Goal: Navigation & Orientation: Find specific page/section

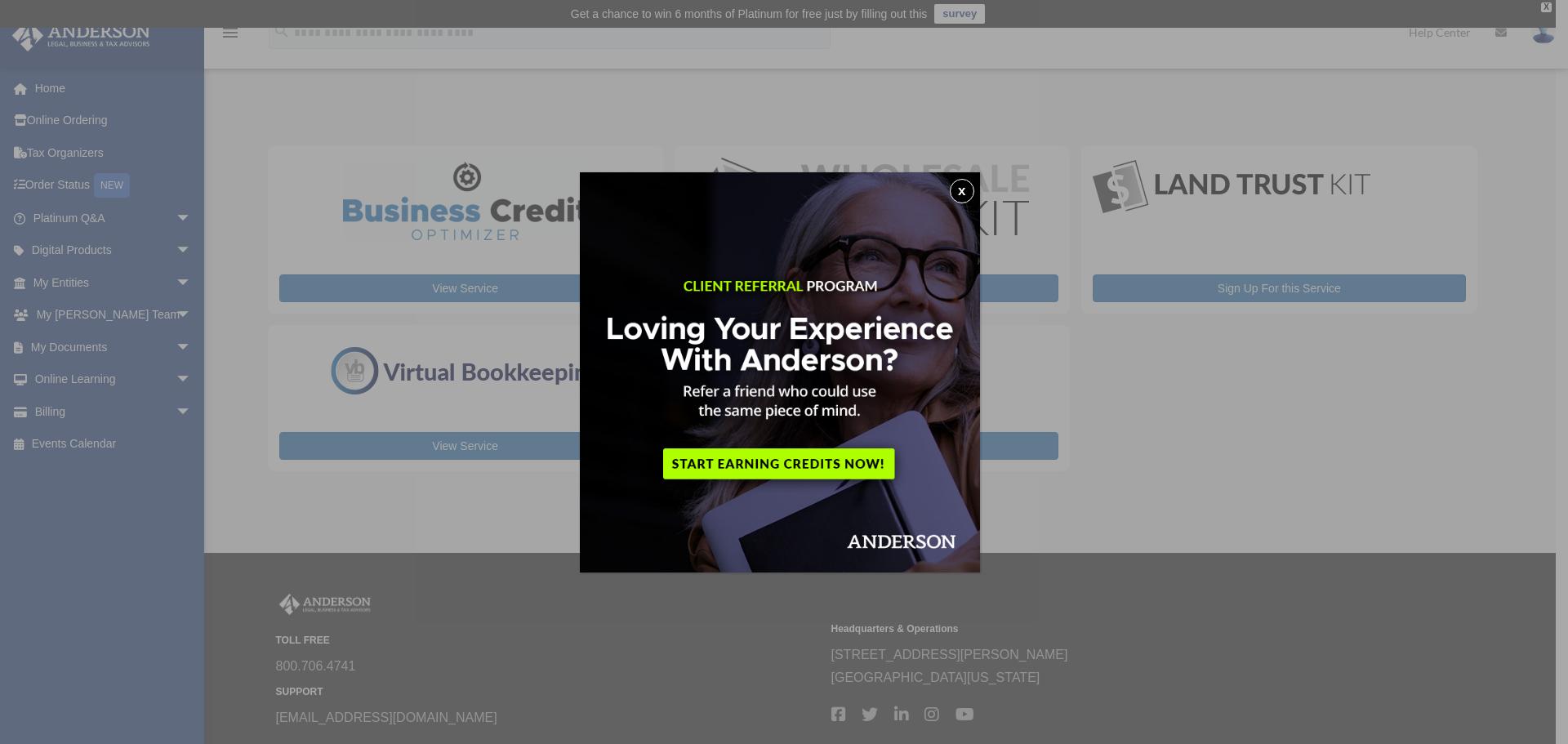
click at [971, 191] on button "x" at bounding box center [962, 191] width 25 height 25
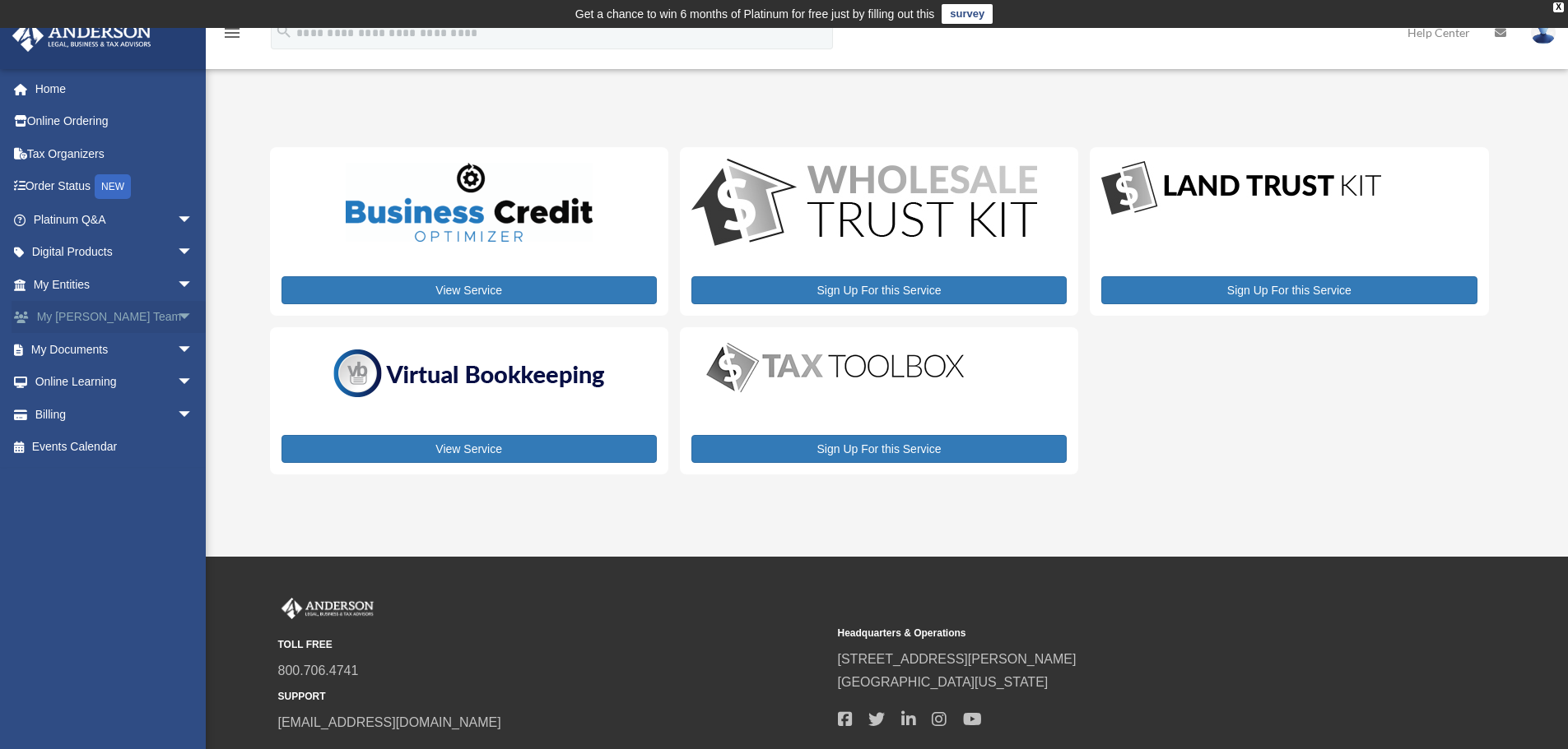
click at [157, 314] on link "My Anderson Team arrow_drop_down" at bounding box center [115, 317] width 207 height 33
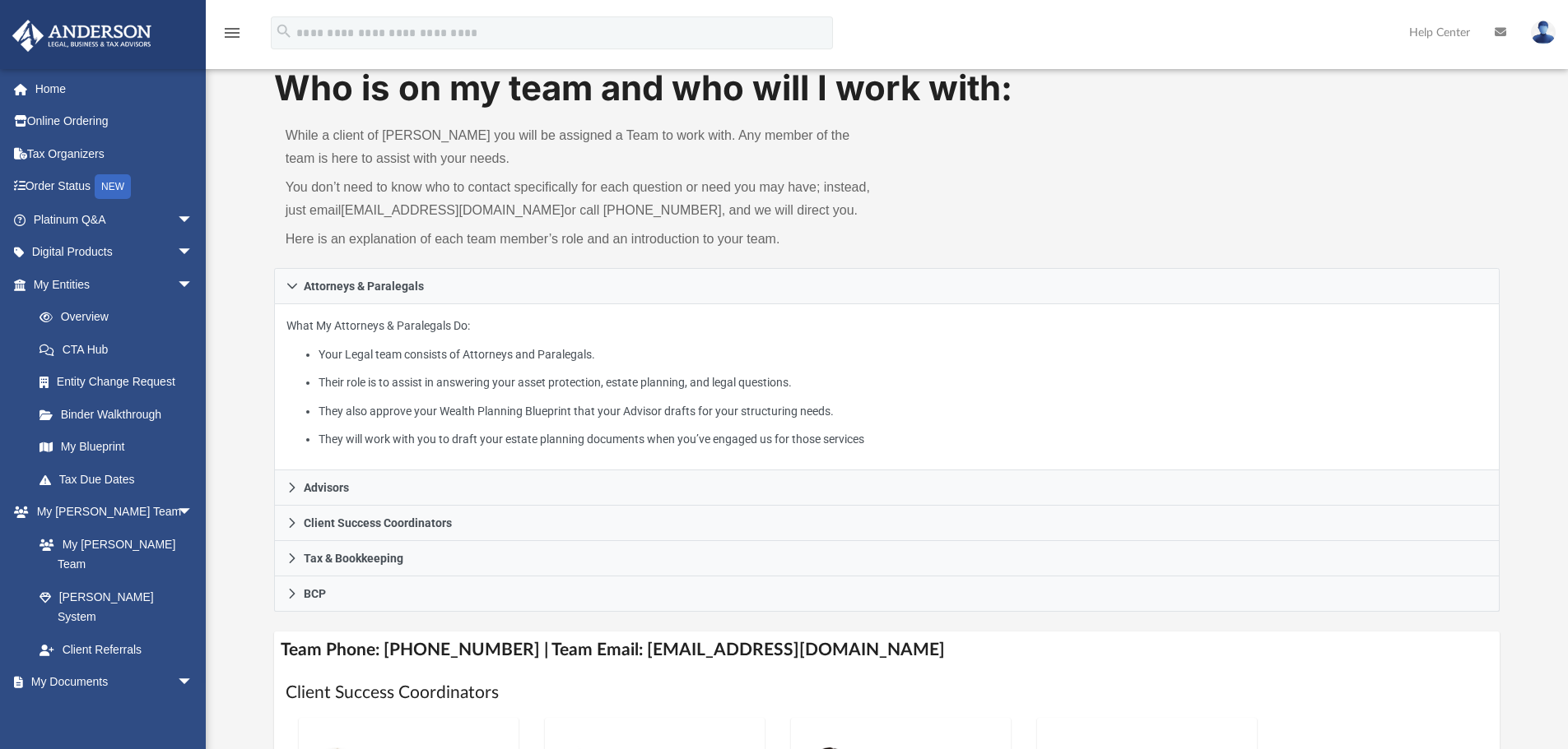
scroll to position [83, 0]
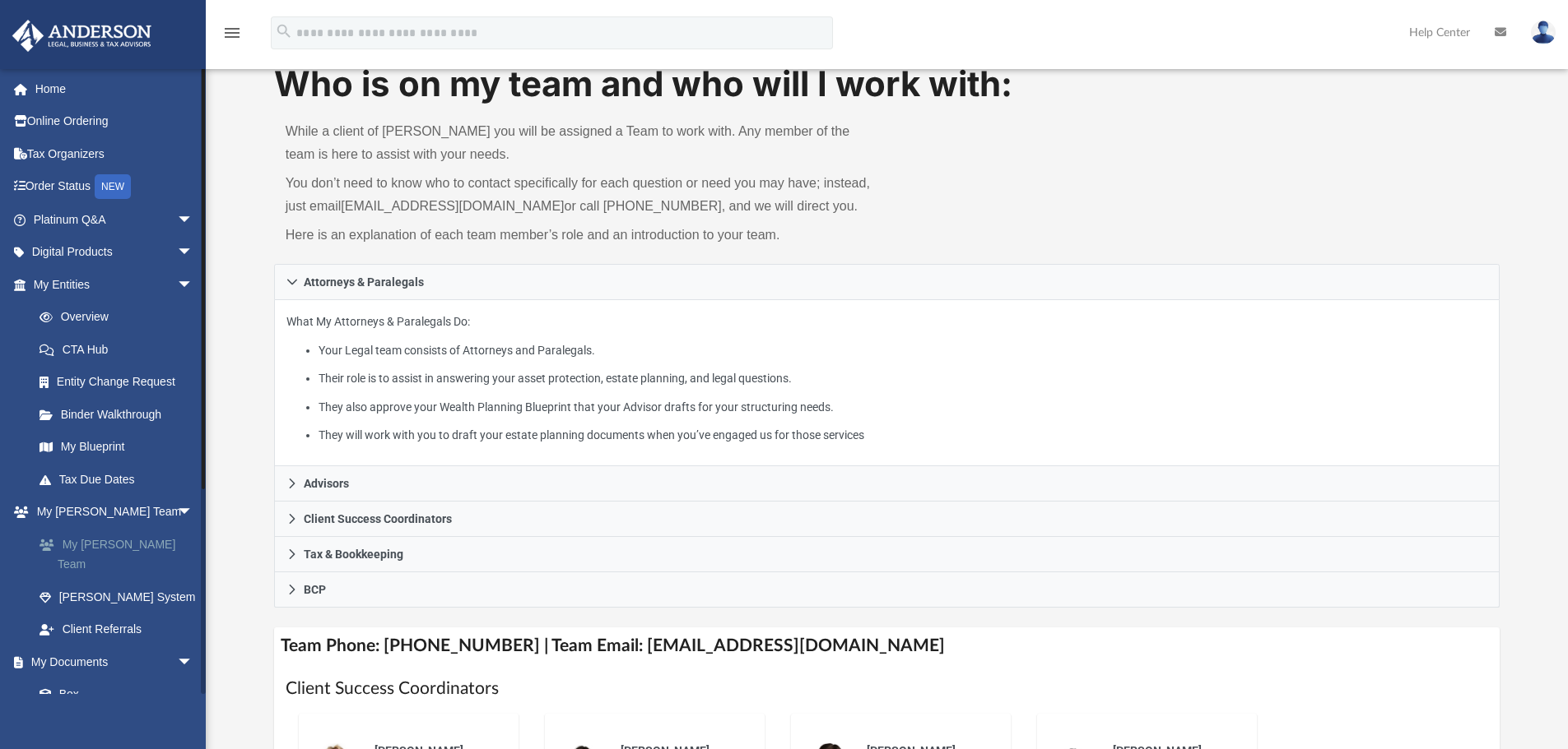
click at [127, 552] on link "My [PERSON_NAME] Team" at bounding box center [121, 554] width 195 height 52
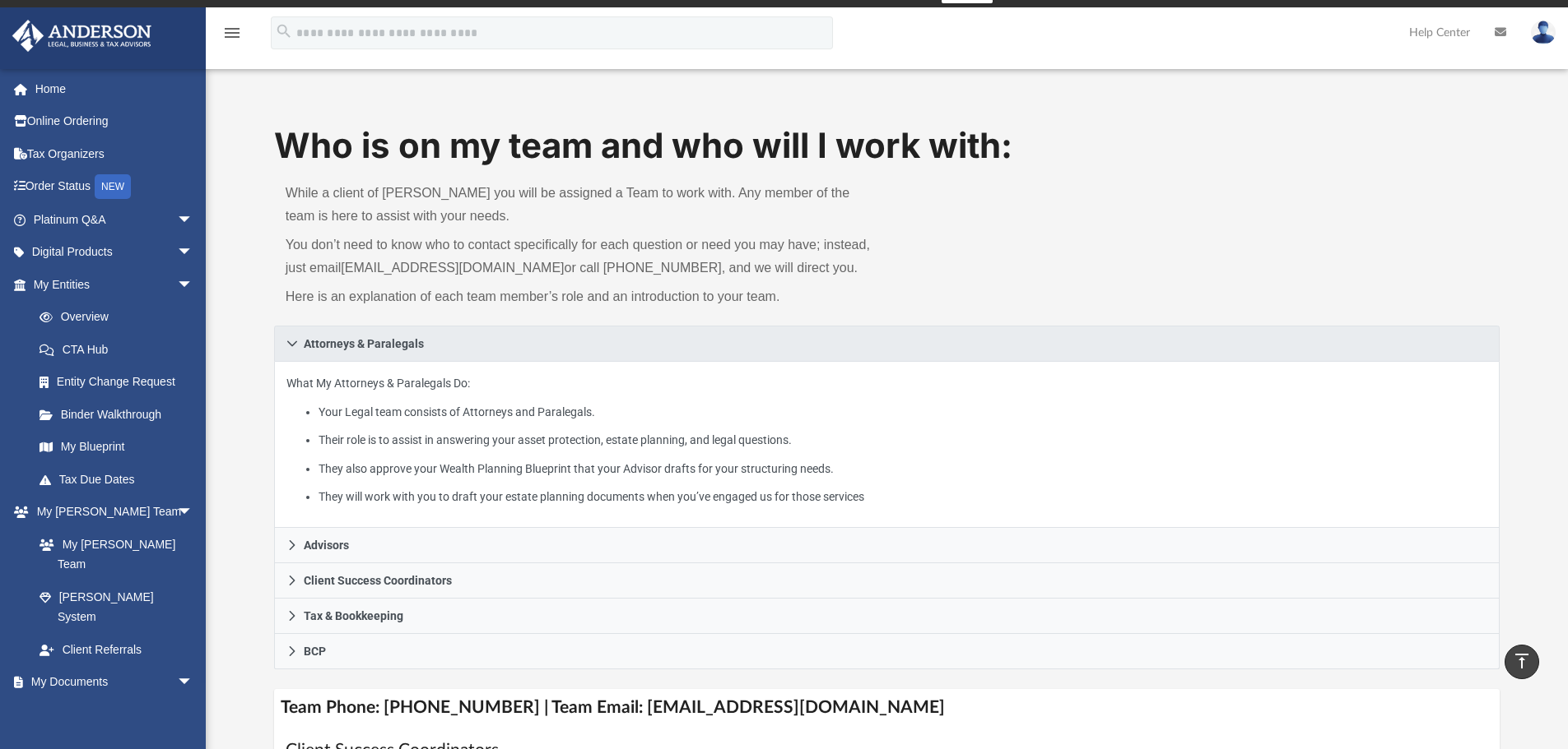
scroll to position [0, 0]
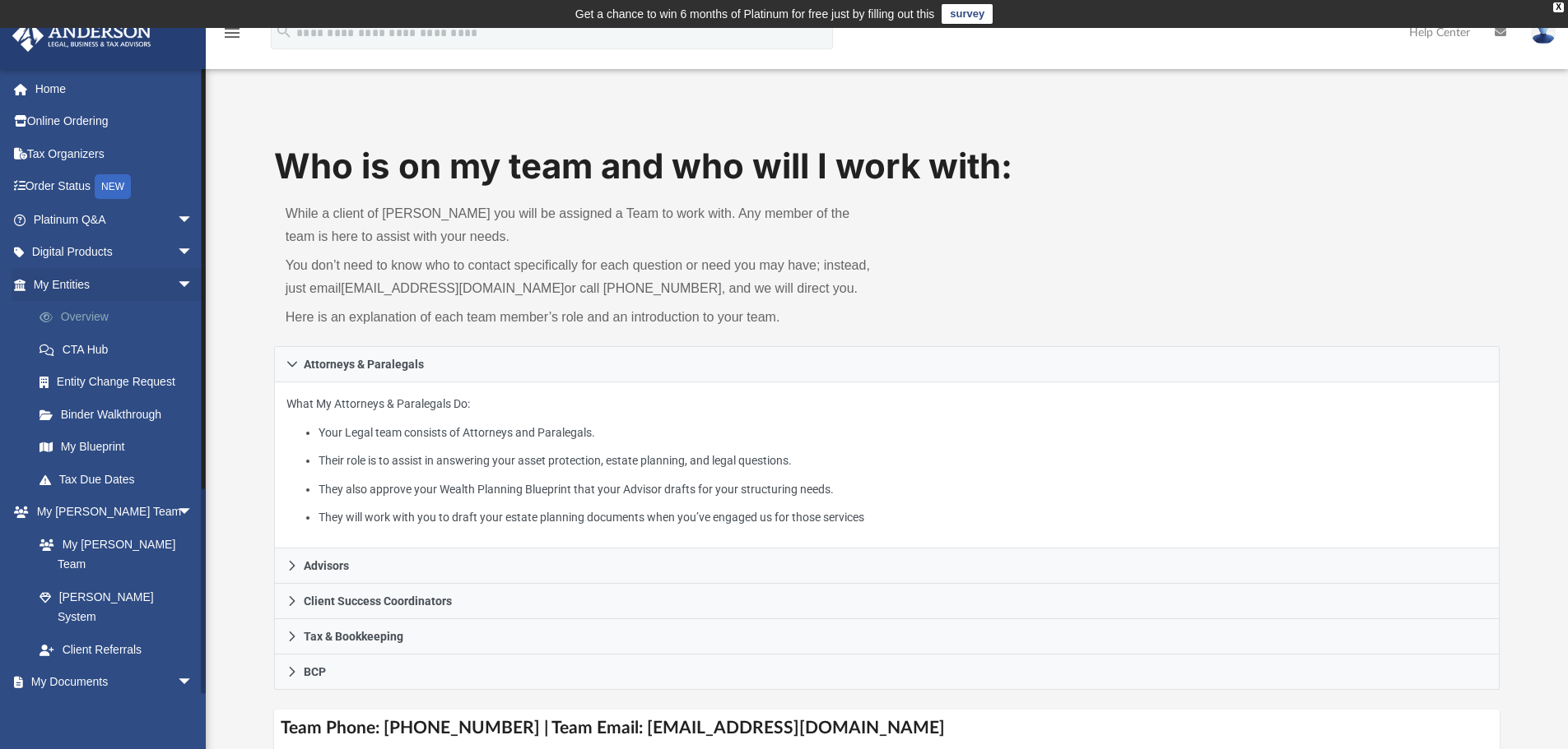
click at [105, 326] on link "Overview" at bounding box center [121, 317] width 195 height 33
click at [115, 456] on link "My Blueprint" at bounding box center [121, 447] width 195 height 33
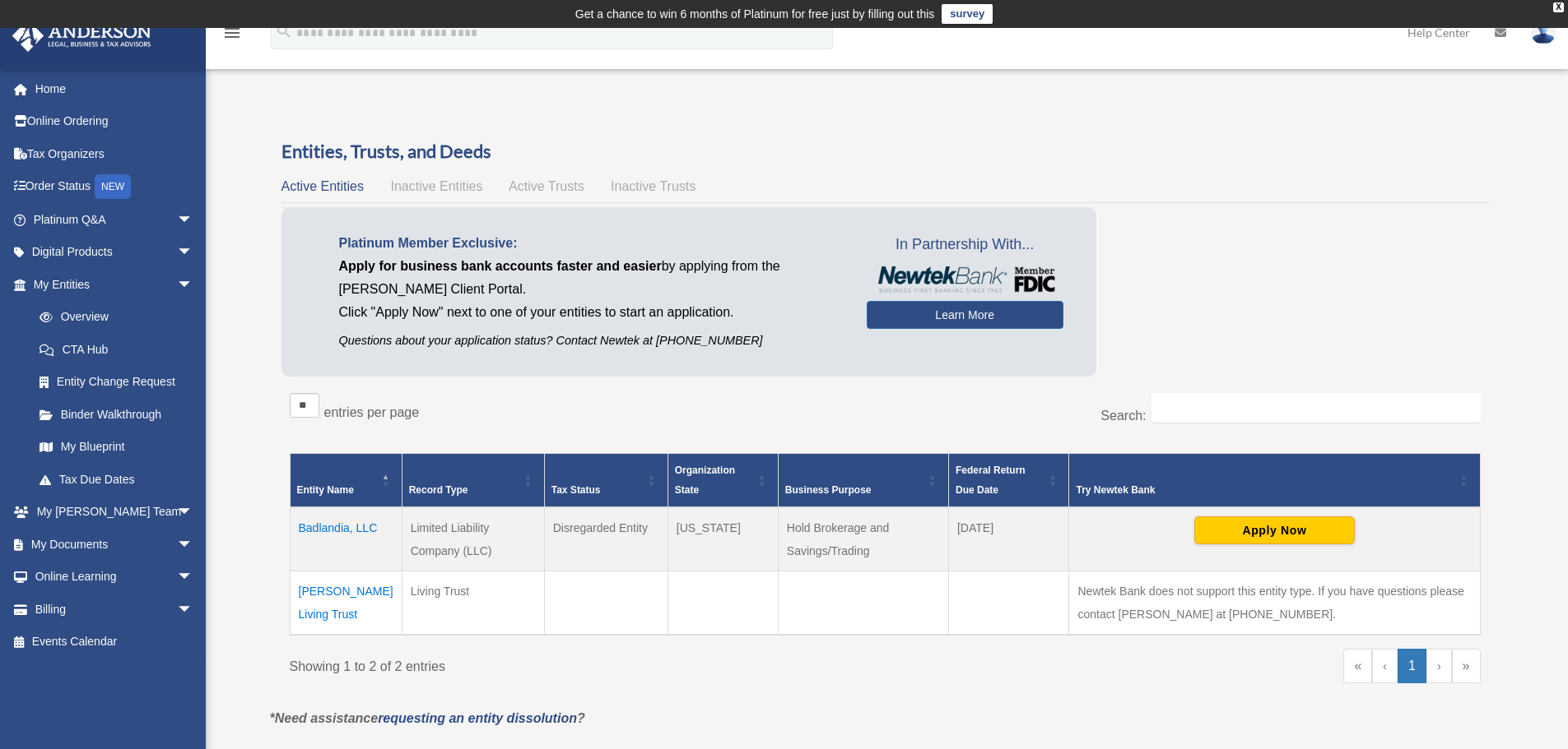
click at [1199, 226] on div "Platinum Member Exclusive: Apply for business bank accounts faster and easier b…" at bounding box center [885, 296] width 1208 height 177
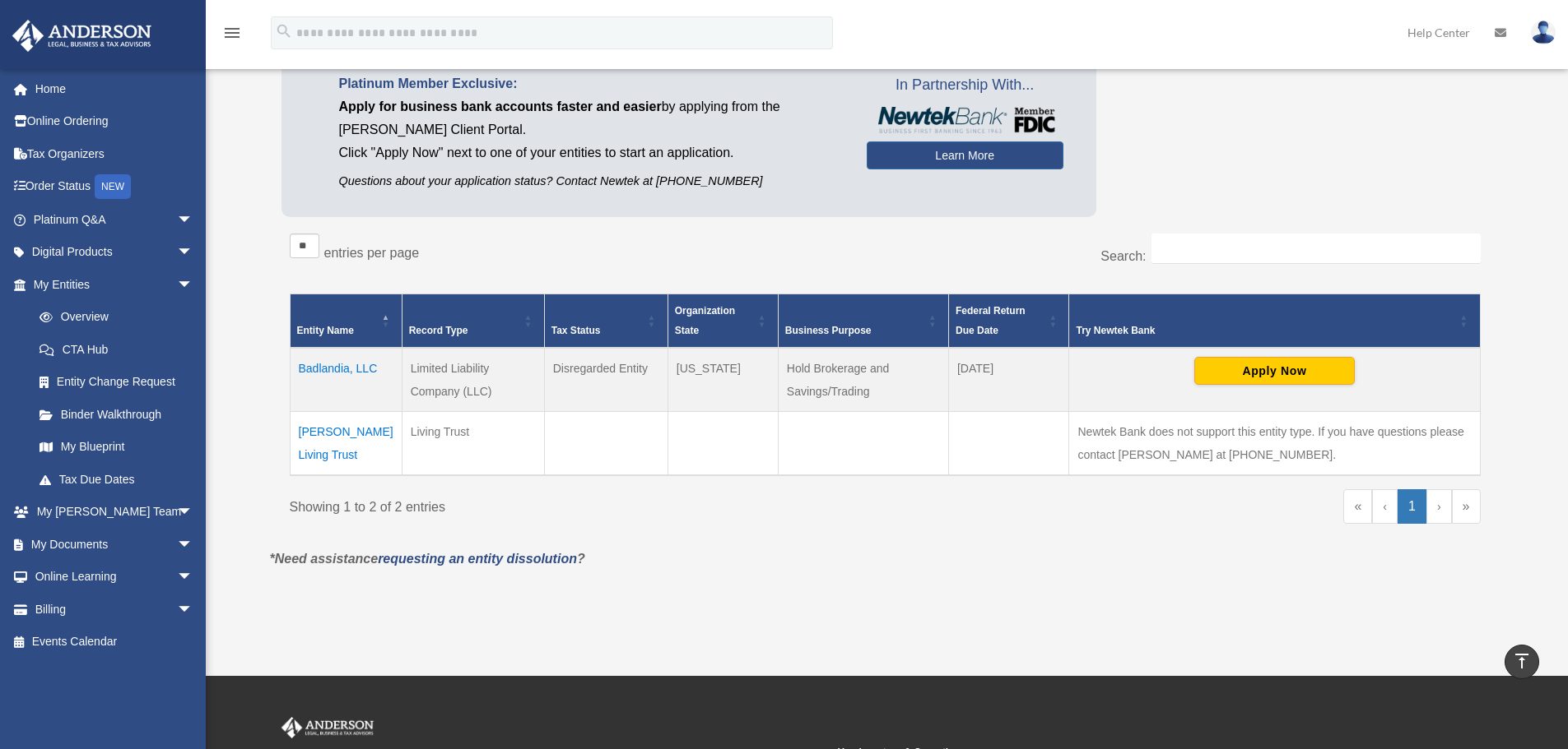
scroll to position [83, 0]
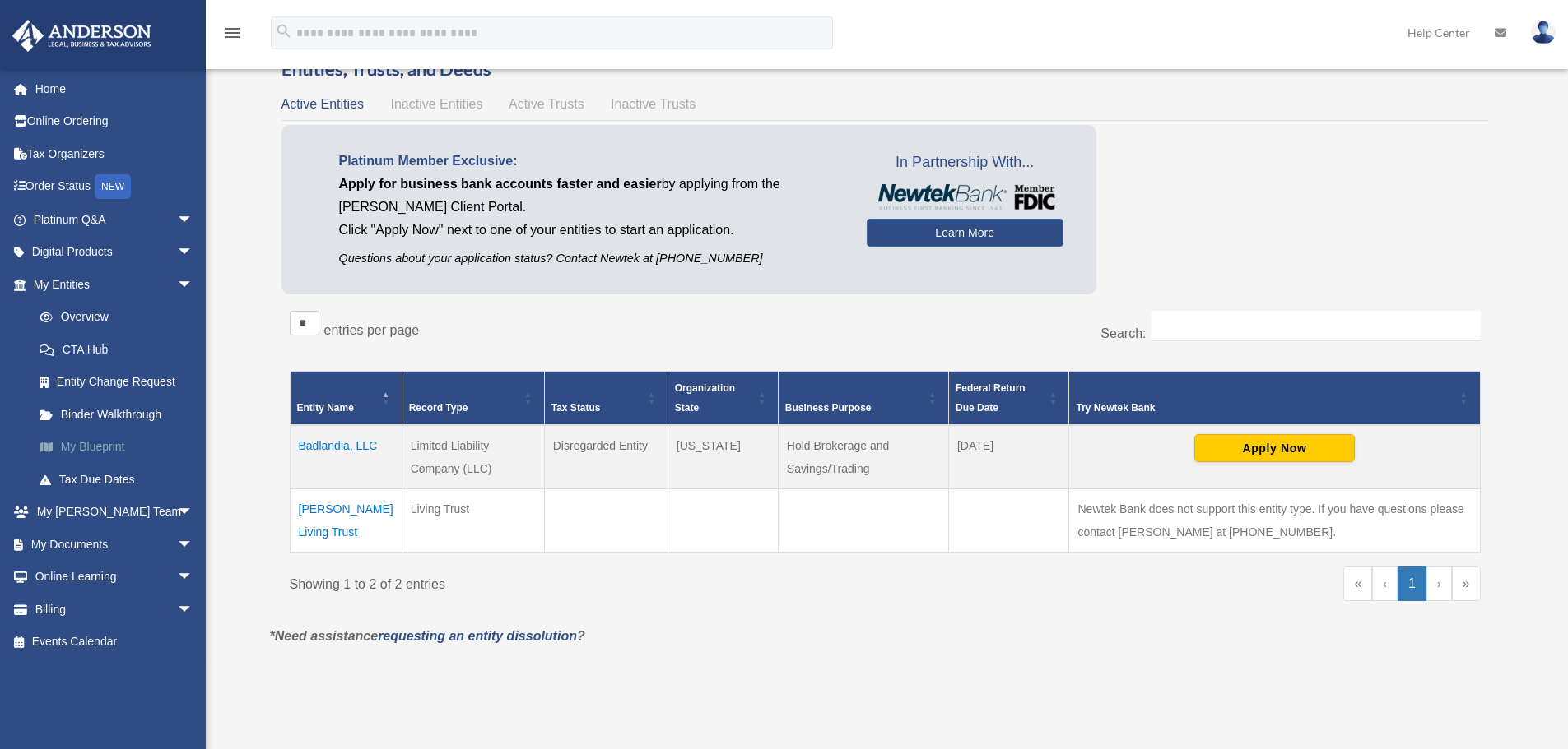
click at [107, 446] on link "My Blueprint" at bounding box center [121, 447] width 195 height 33
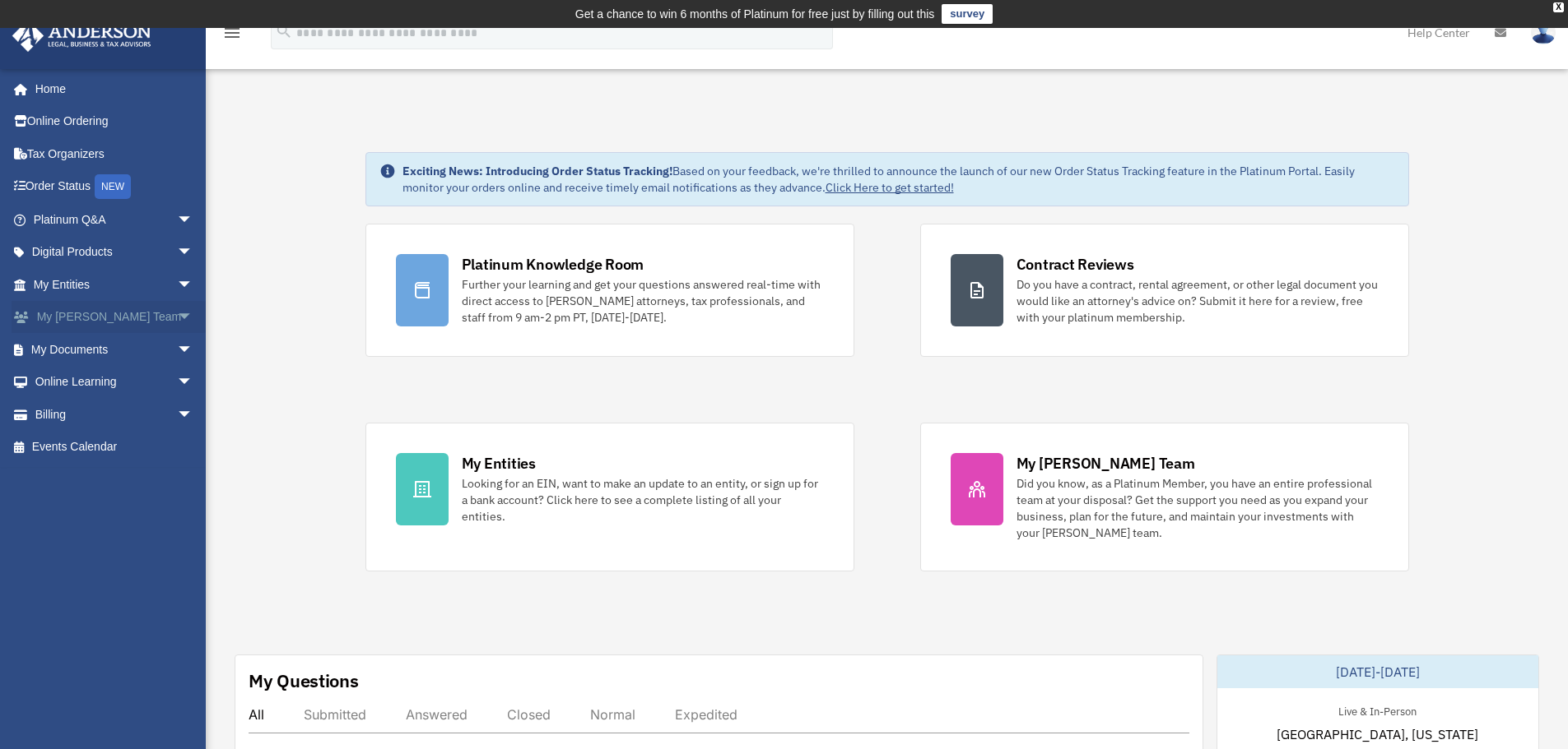
click at [177, 322] on span "arrow_drop_down" at bounding box center [193, 318] width 33 height 34
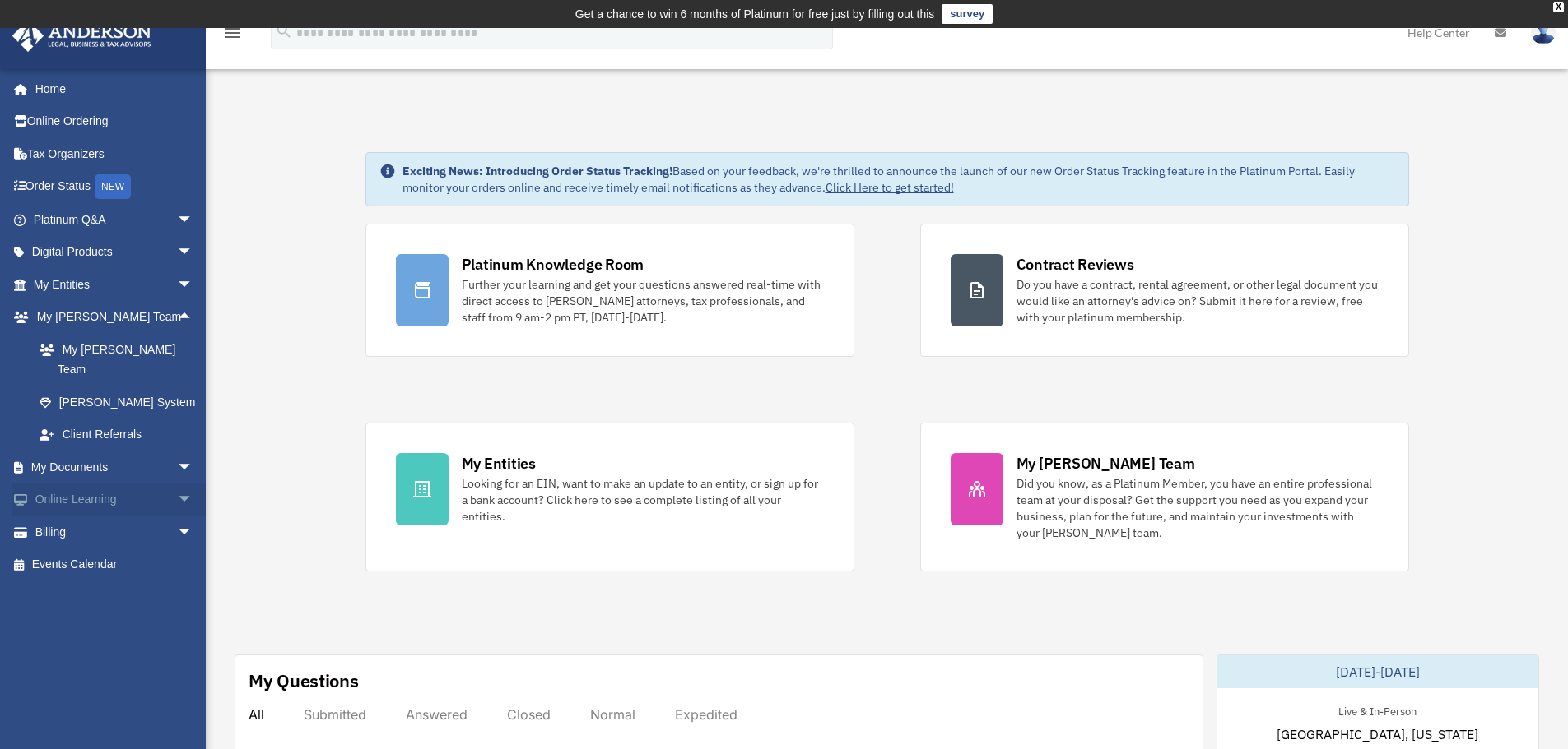
click at [177, 485] on span "arrow_drop_down" at bounding box center [193, 501] width 33 height 34
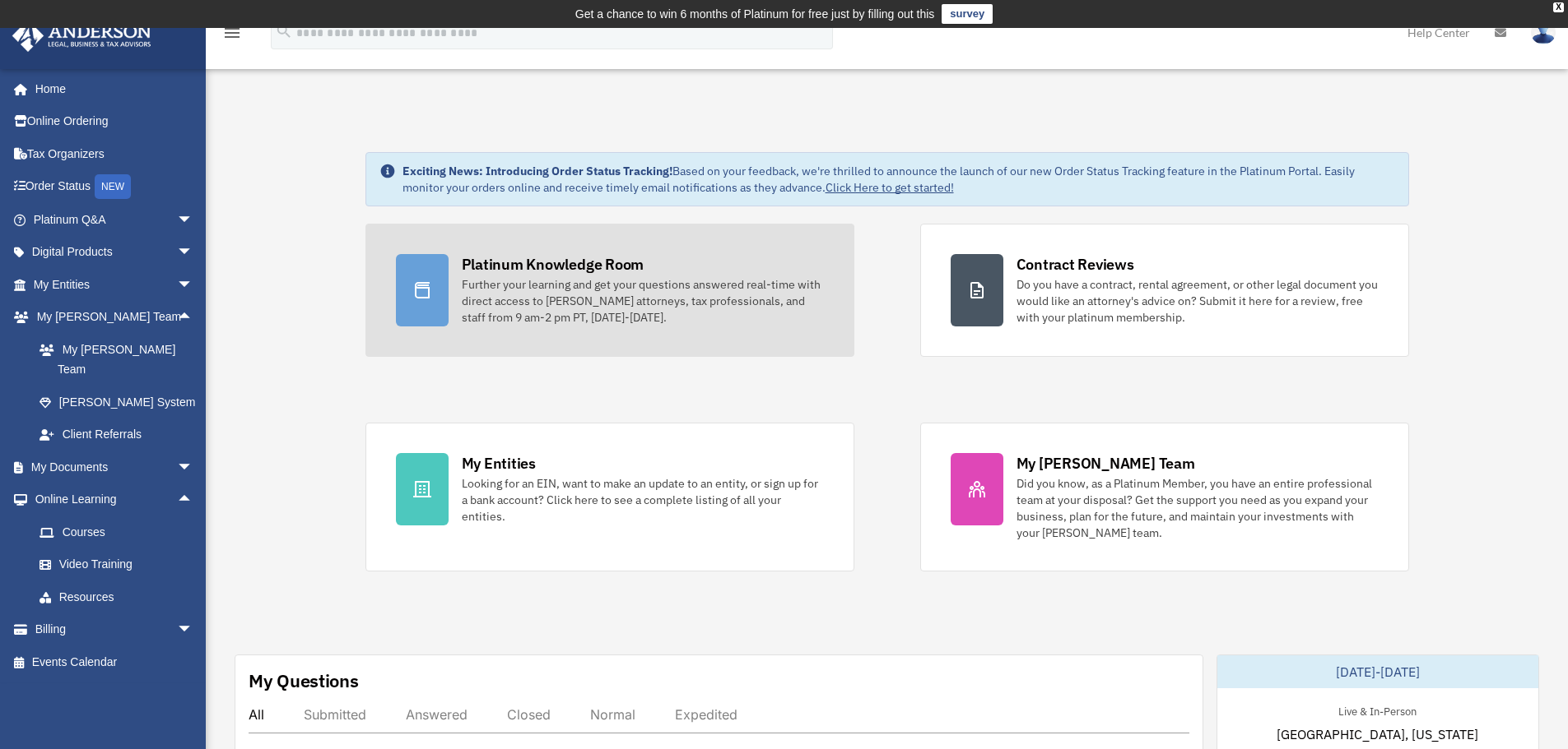
click at [473, 295] on div "Further your learning and get your questions answered real-time with direct acc…" at bounding box center [643, 301] width 362 height 50
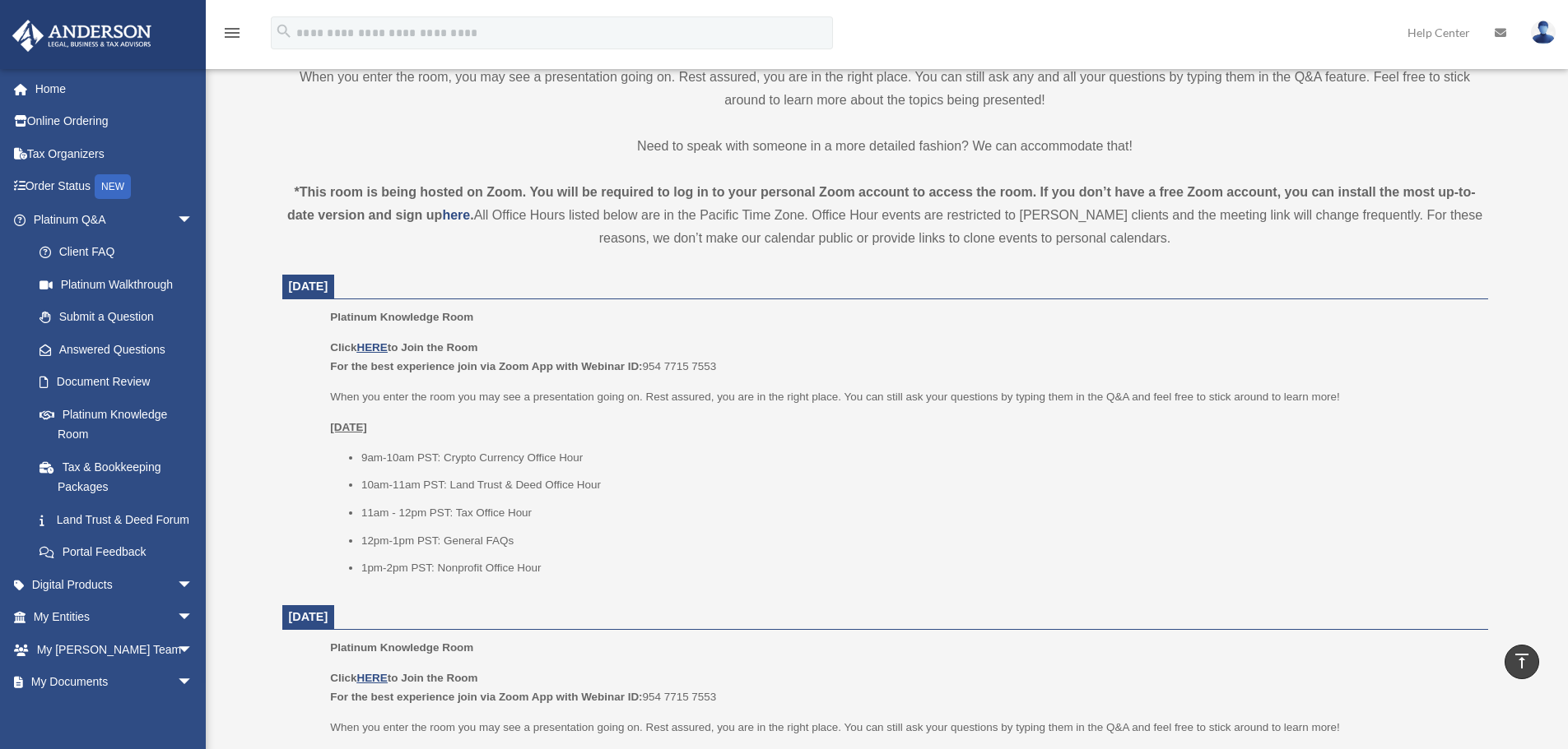
scroll to position [493, 0]
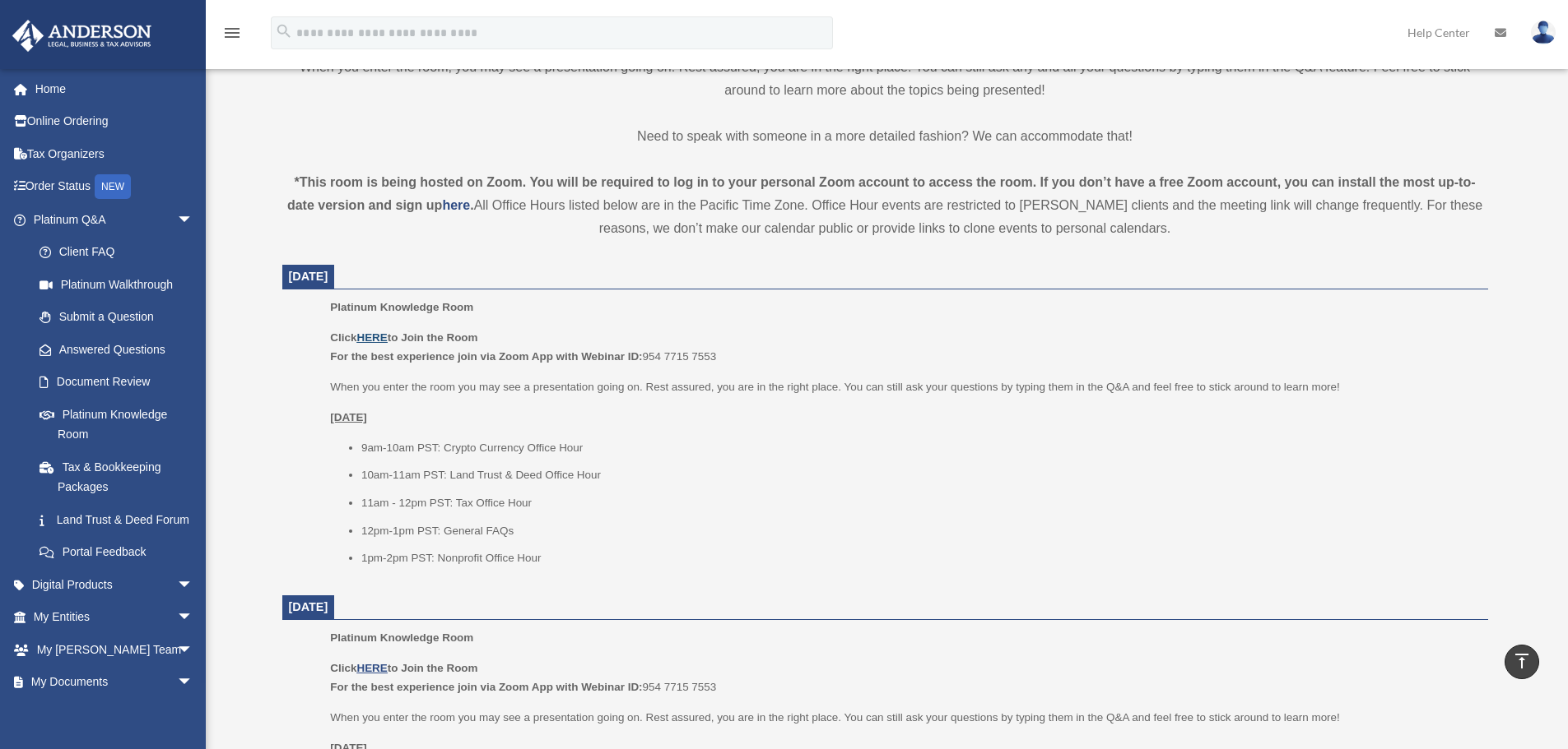
click at [384, 332] on u "HERE" at bounding box center [371, 338] width 30 height 12
click at [154, 635] on link "My Entities arrow_drop_down" at bounding box center [115, 617] width 207 height 33
click at [177, 633] on span "arrow_drop_down" at bounding box center [193, 618] width 33 height 34
click at [177, 633] on span "arrow_drop_up" at bounding box center [193, 618] width 33 height 34
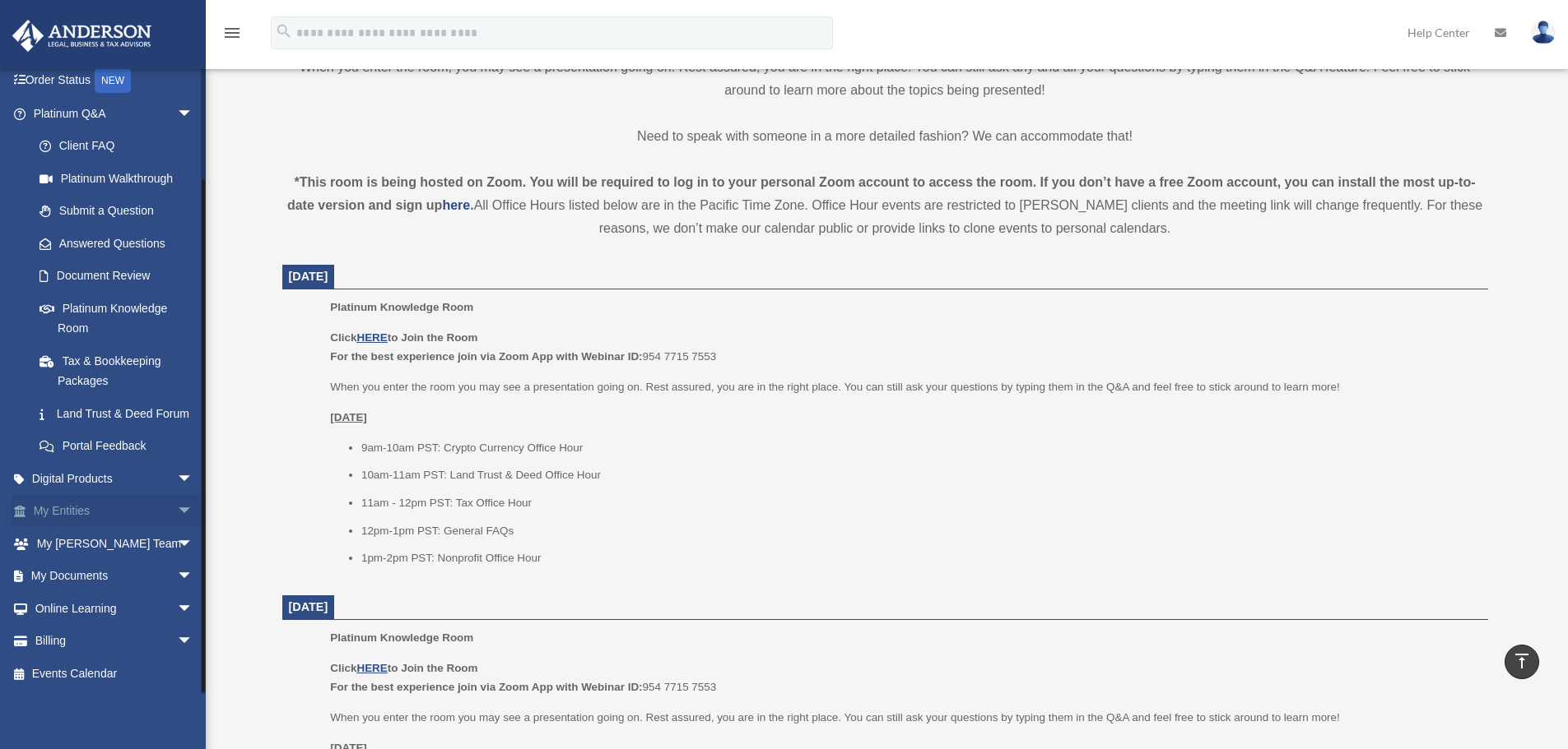
scroll to position [126, 0]
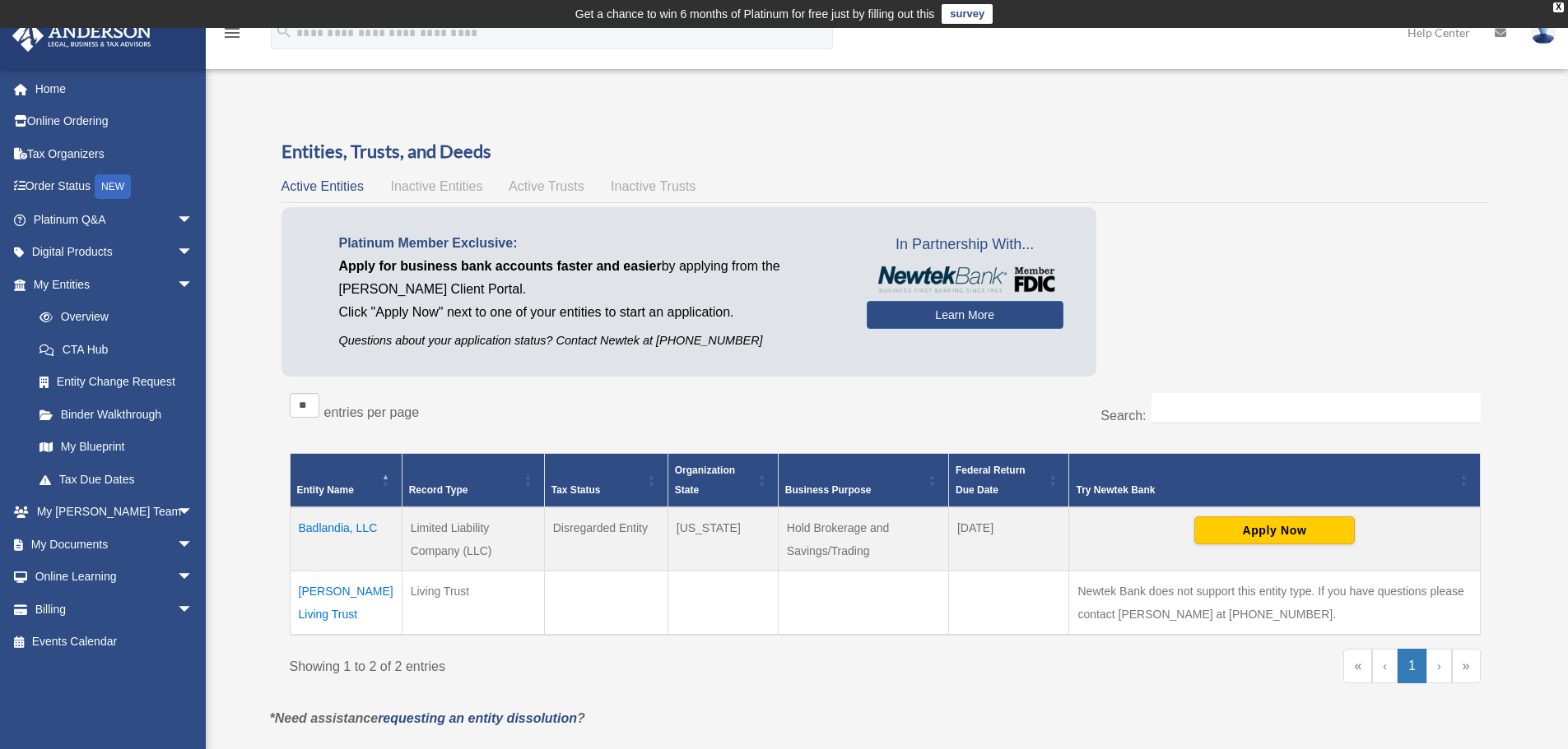
click at [310, 594] on td "[PERSON_NAME] Living Trust" at bounding box center [345, 603] width 112 height 64
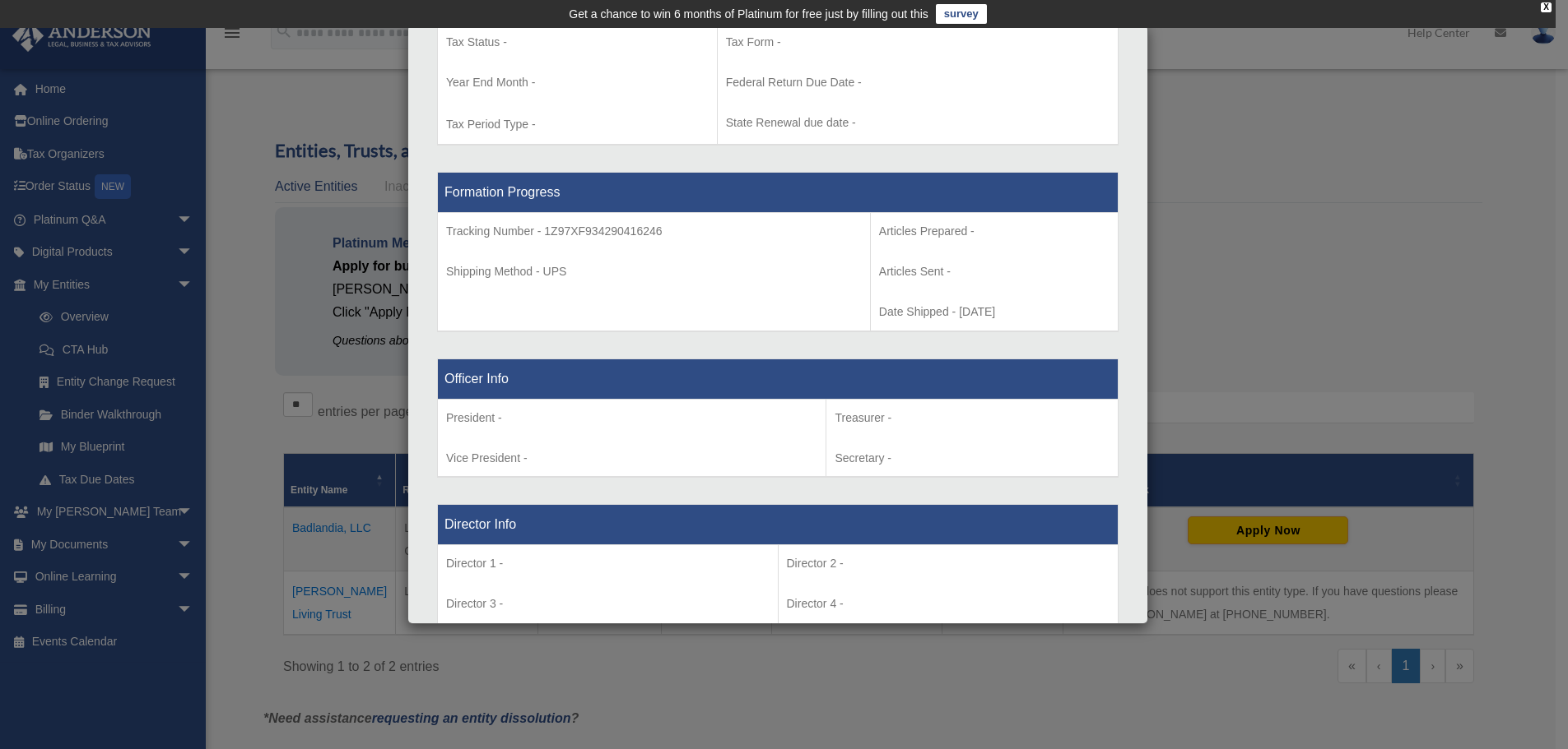
scroll to position [1124, 0]
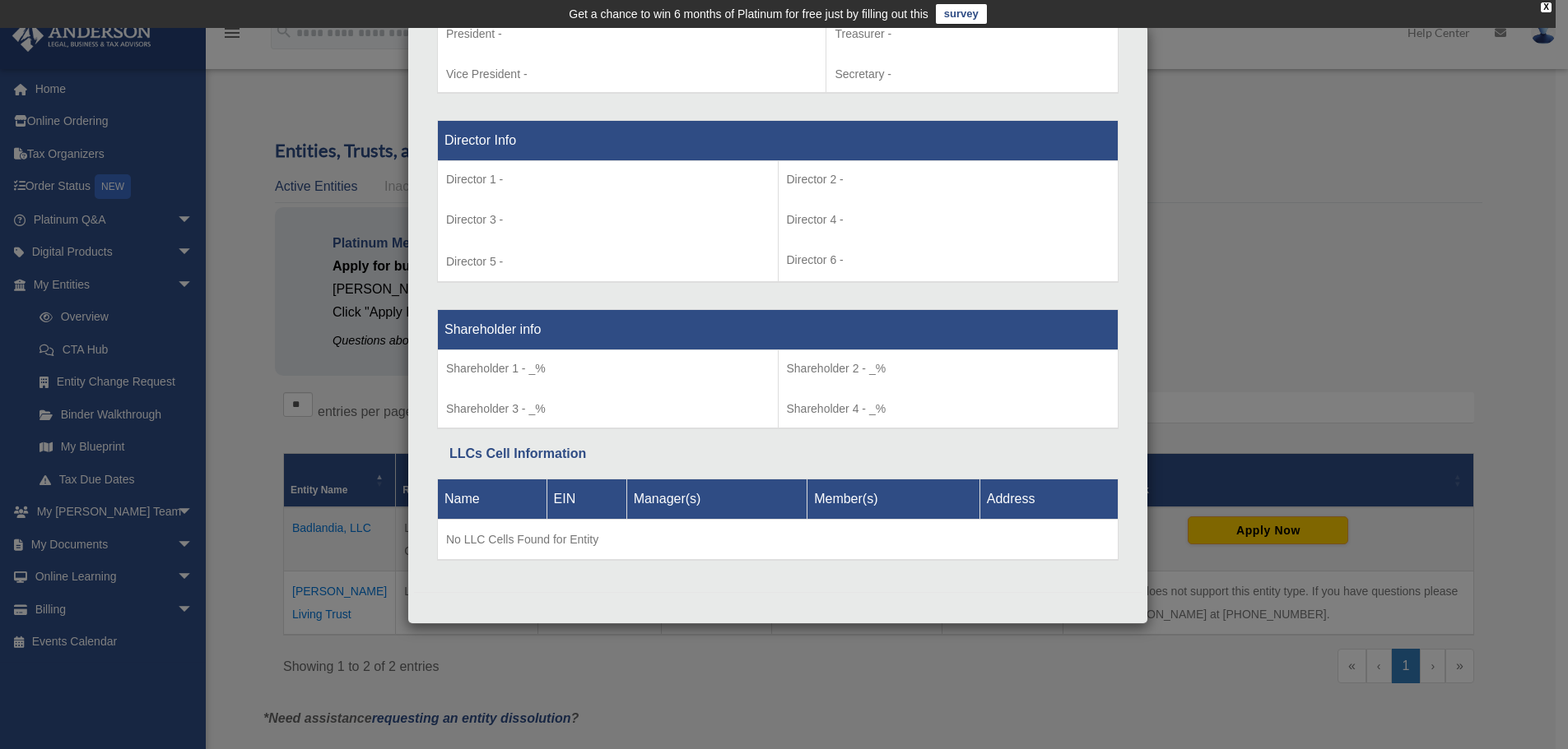
click at [1304, 261] on div "Details × Articles Sent Organizational Date" at bounding box center [784, 374] width 1568 height 749
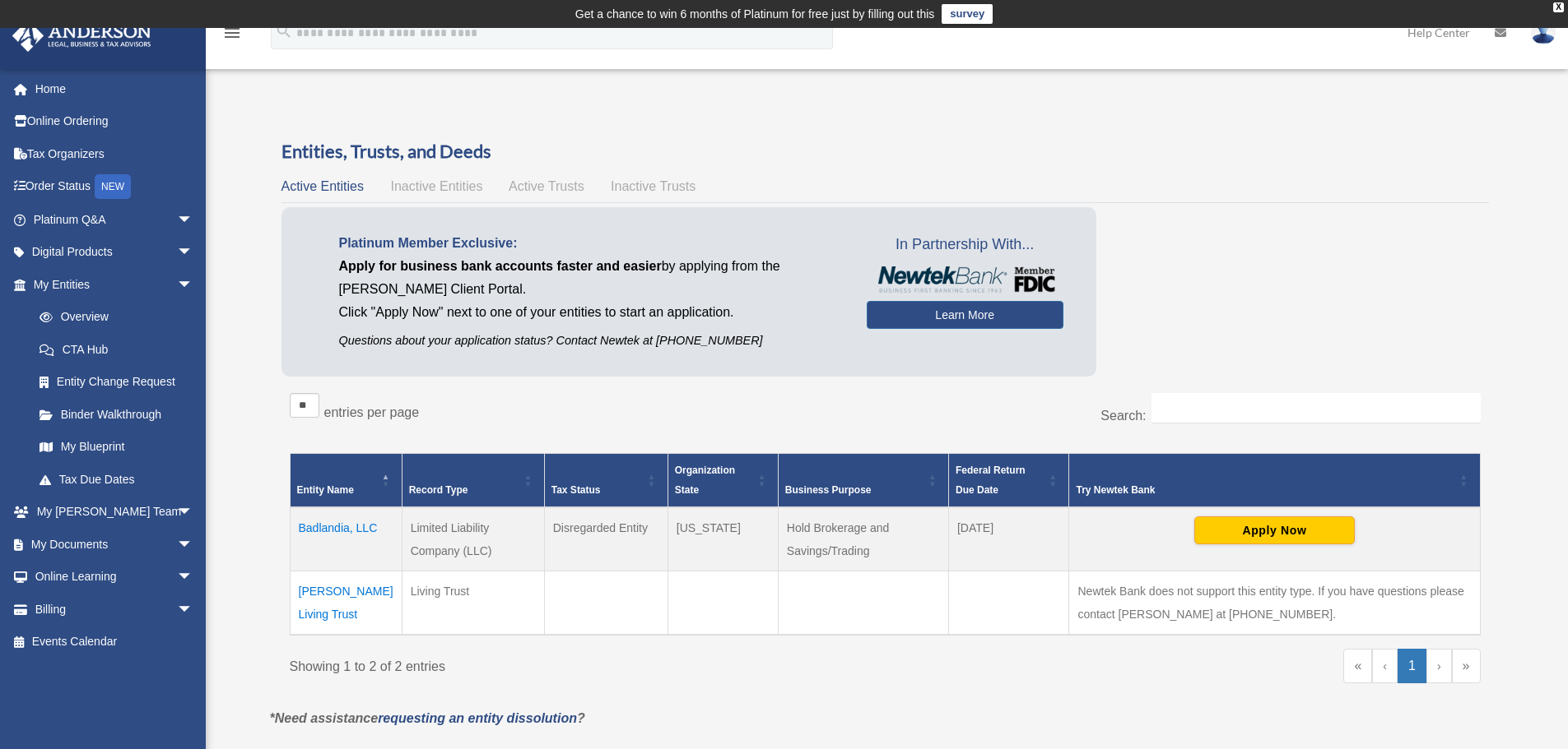
click at [329, 599] on td "[PERSON_NAME] Living Trust" at bounding box center [345, 603] width 112 height 64
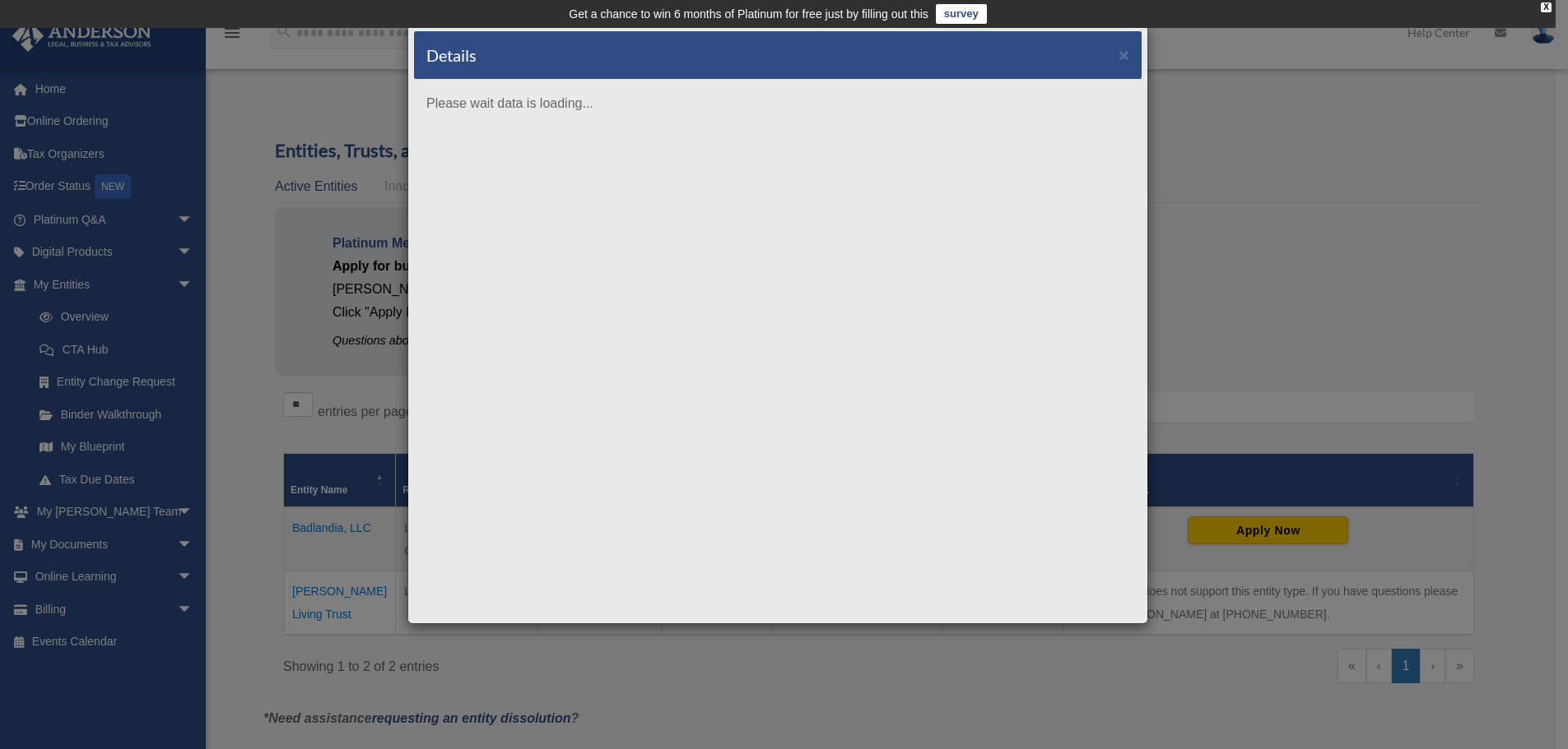
scroll to position [0, 0]
click at [272, 572] on div "Details × Please wait data is loading..." at bounding box center [784, 374] width 1568 height 749
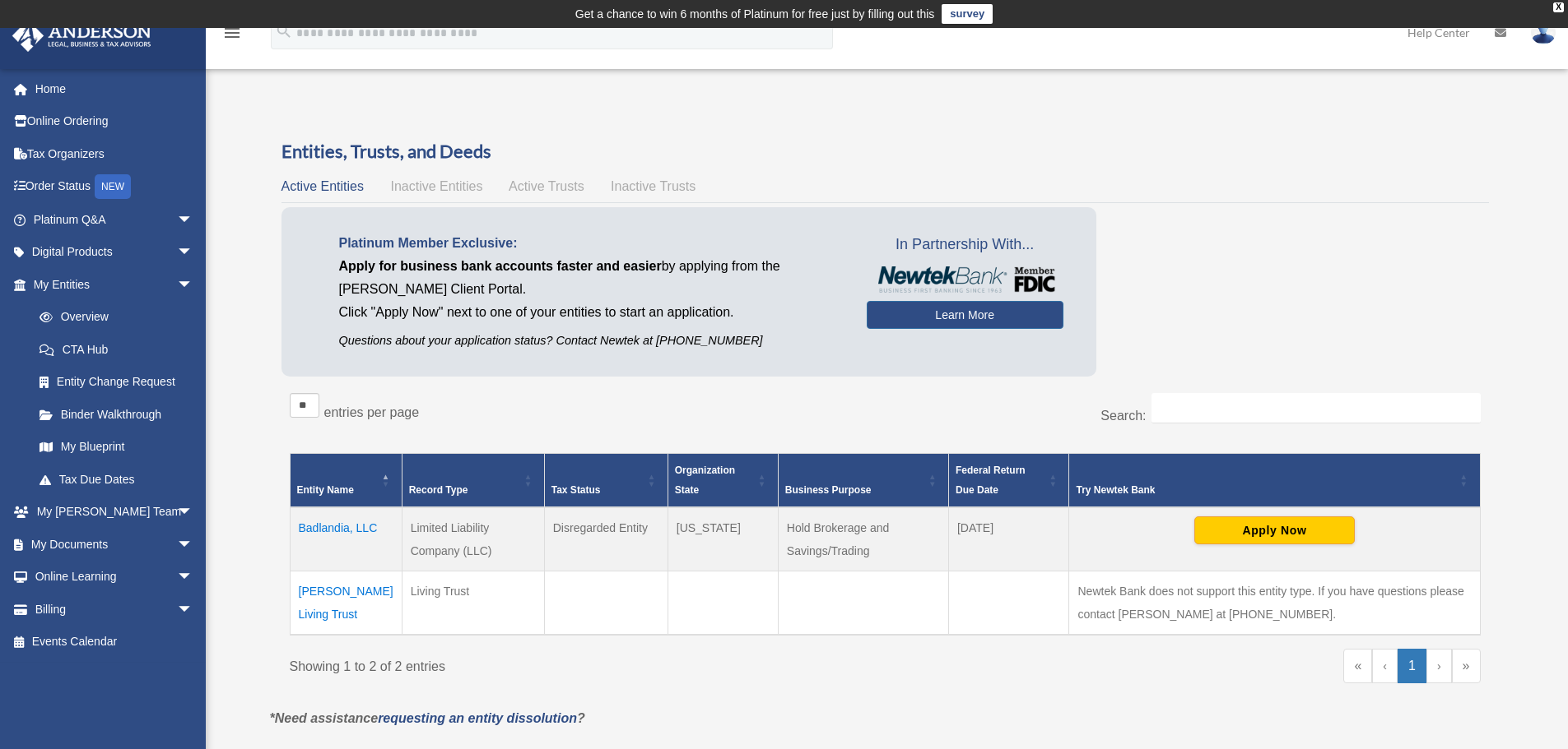
click at [350, 602] on td "[PERSON_NAME] Living Trust" at bounding box center [345, 603] width 112 height 64
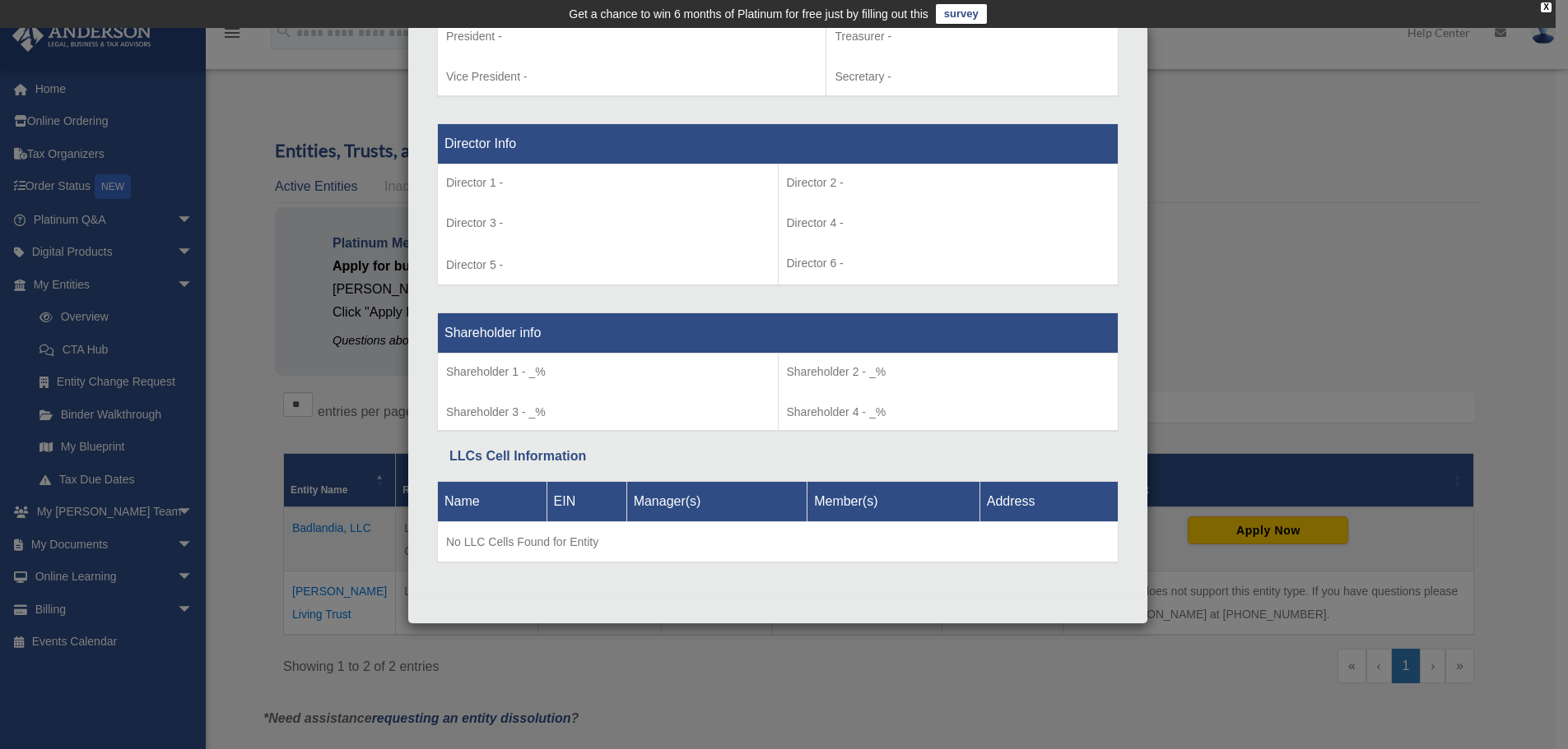
scroll to position [1104, 0]
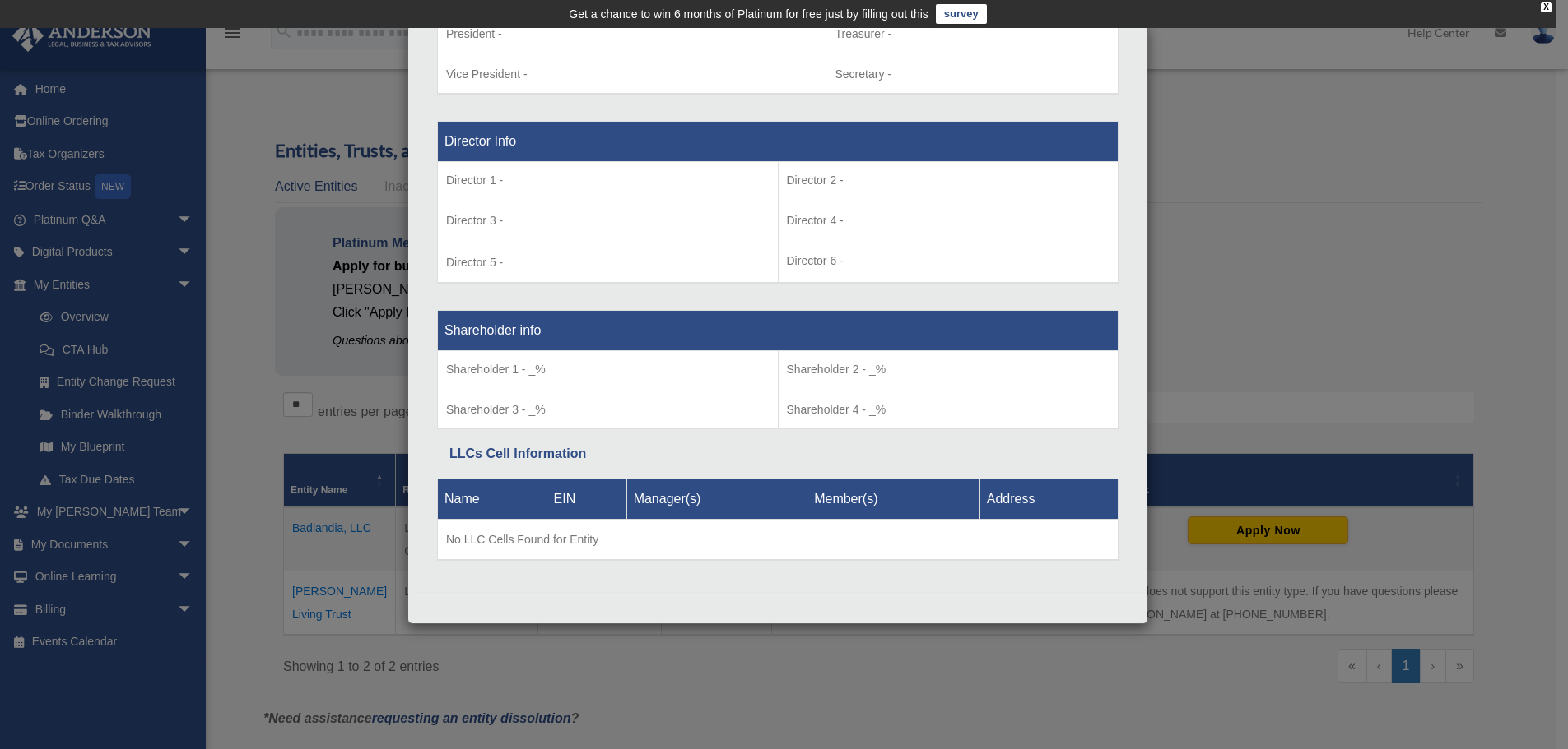
click at [1341, 293] on div "Details × Articles Sent Organizational Date" at bounding box center [784, 374] width 1568 height 749
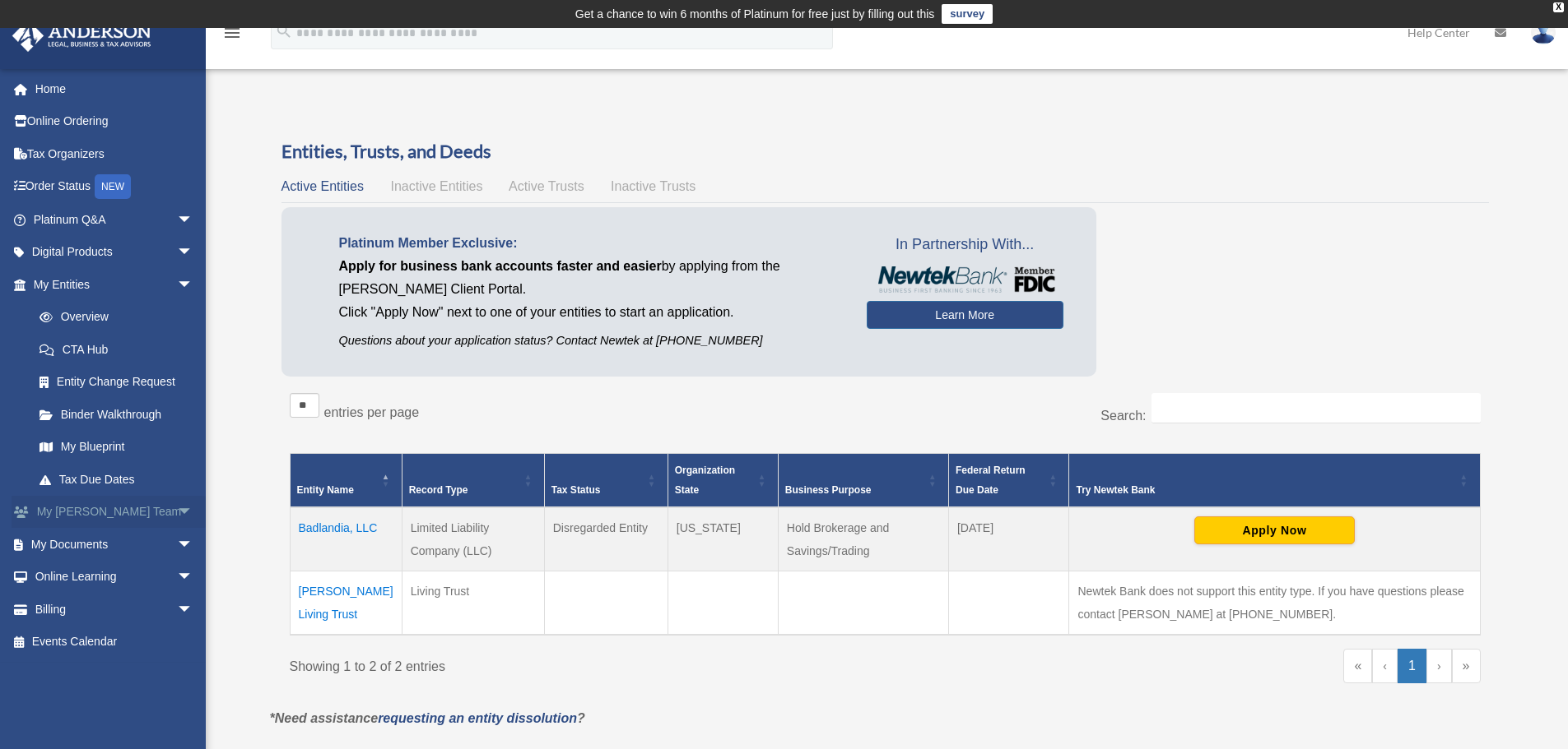
click at [178, 501] on span "arrow_drop_down" at bounding box center [193, 513] width 33 height 34
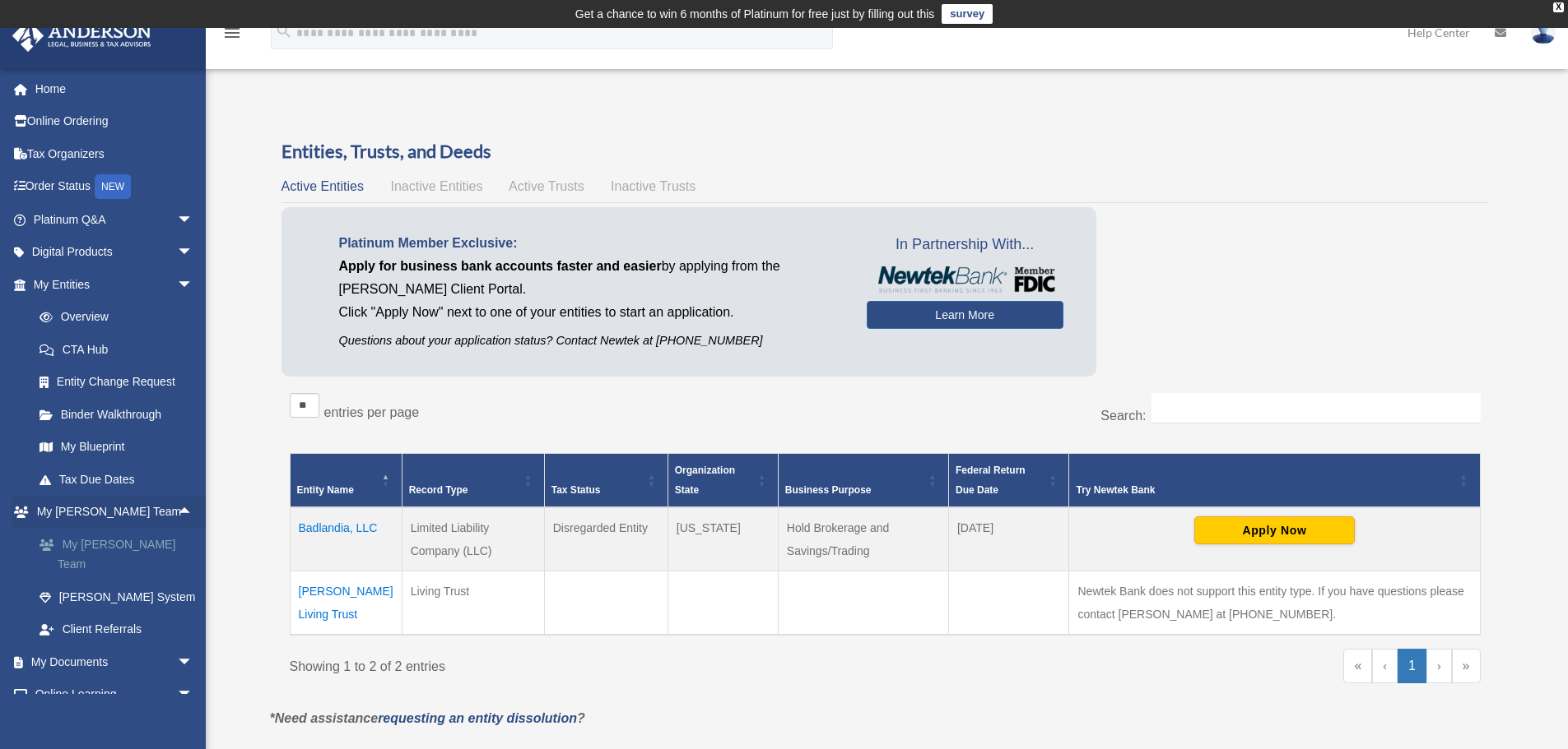
click at [148, 544] on link "My [PERSON_NAME] Team" at bounding box center [121, 554] width 195 height 52
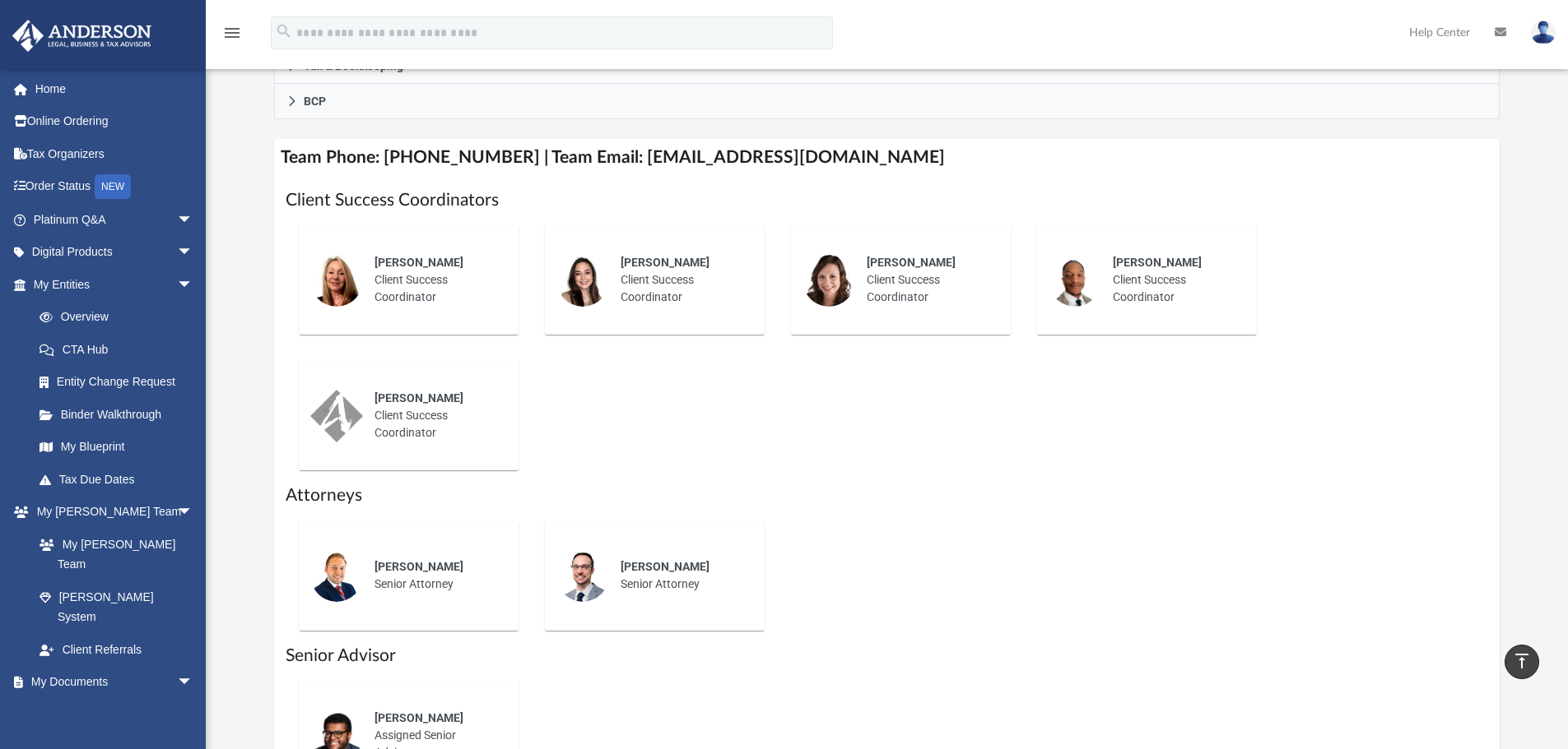
scroll to position [576, 0]
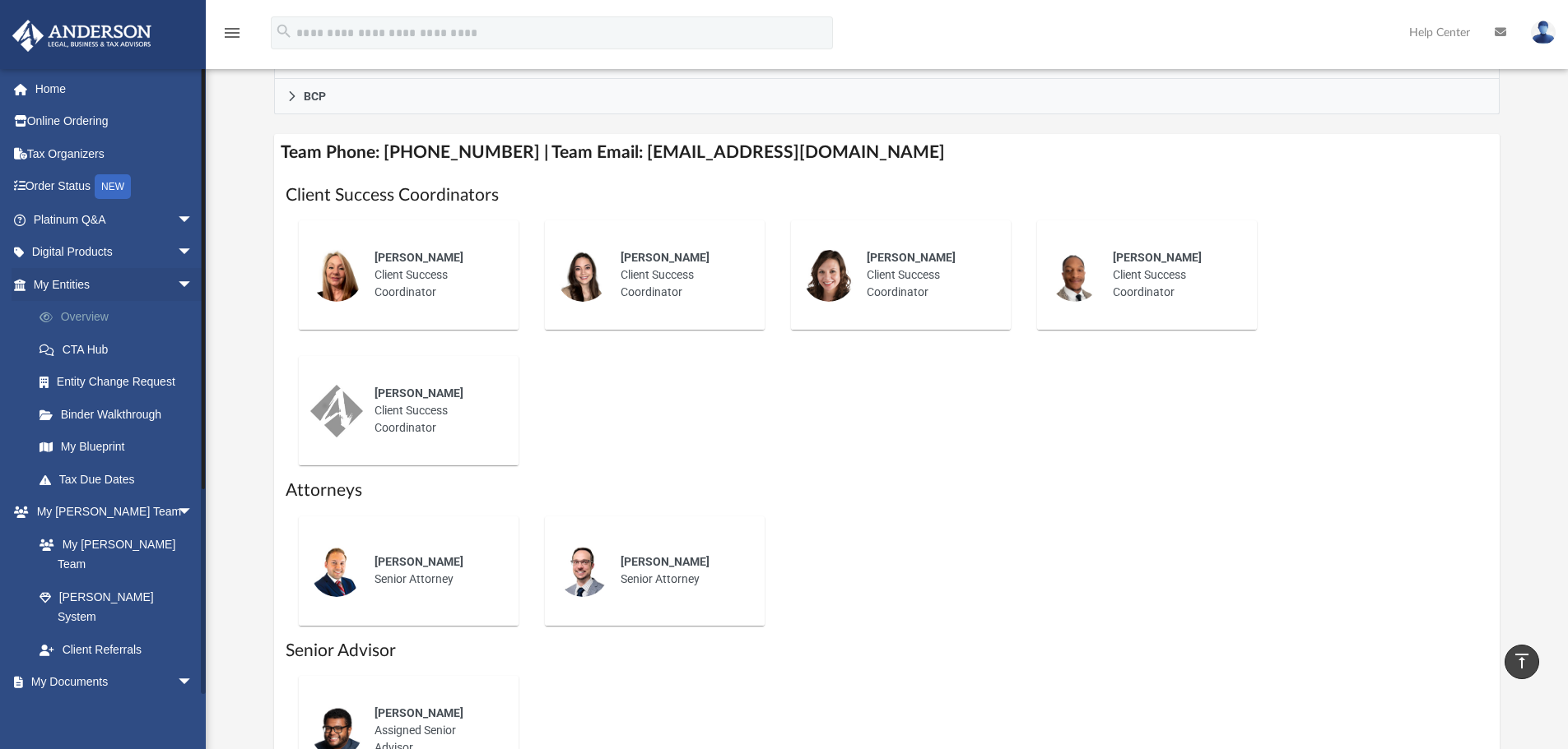
click at [131, 328] on link "Overview" at bounding box center [121, 317] width 195 height 33
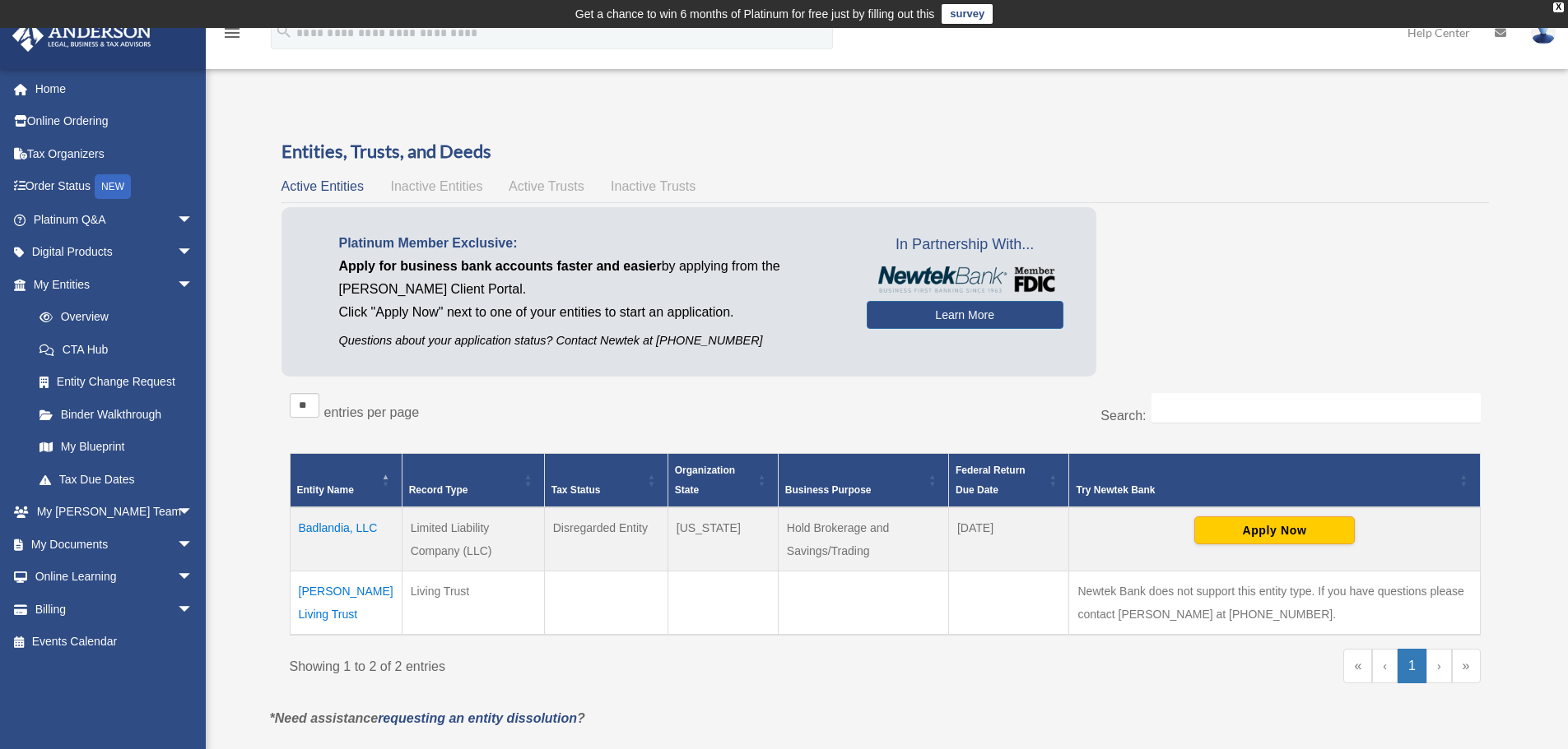
click at [351, 596] on td "Ebner Living Trust" at bounding box center [345, 603] width 112 height 64
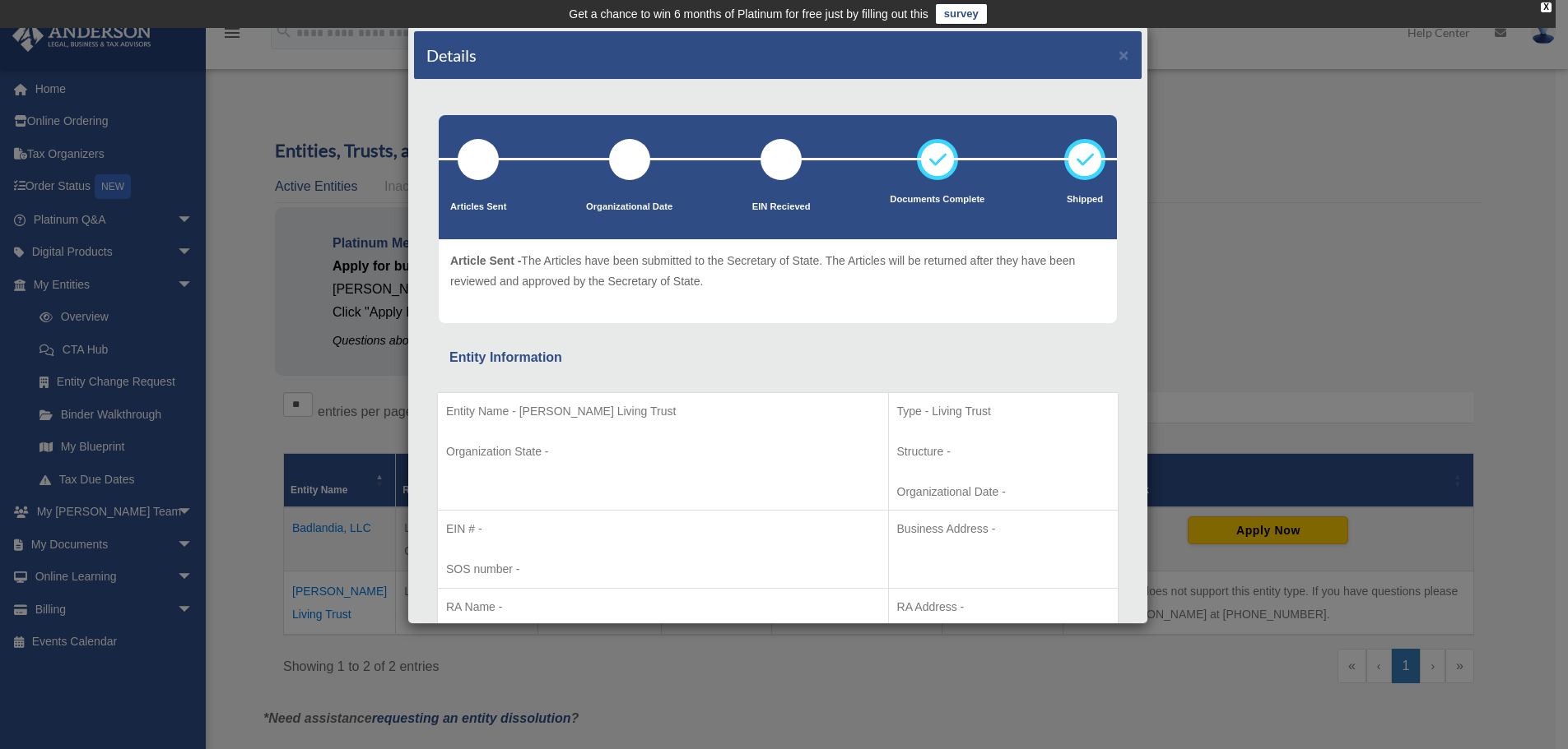
click at [115, 453] on div "Details × Articles Sent Organizational Date" at bounding box center [784, 374] width 1568 height 749
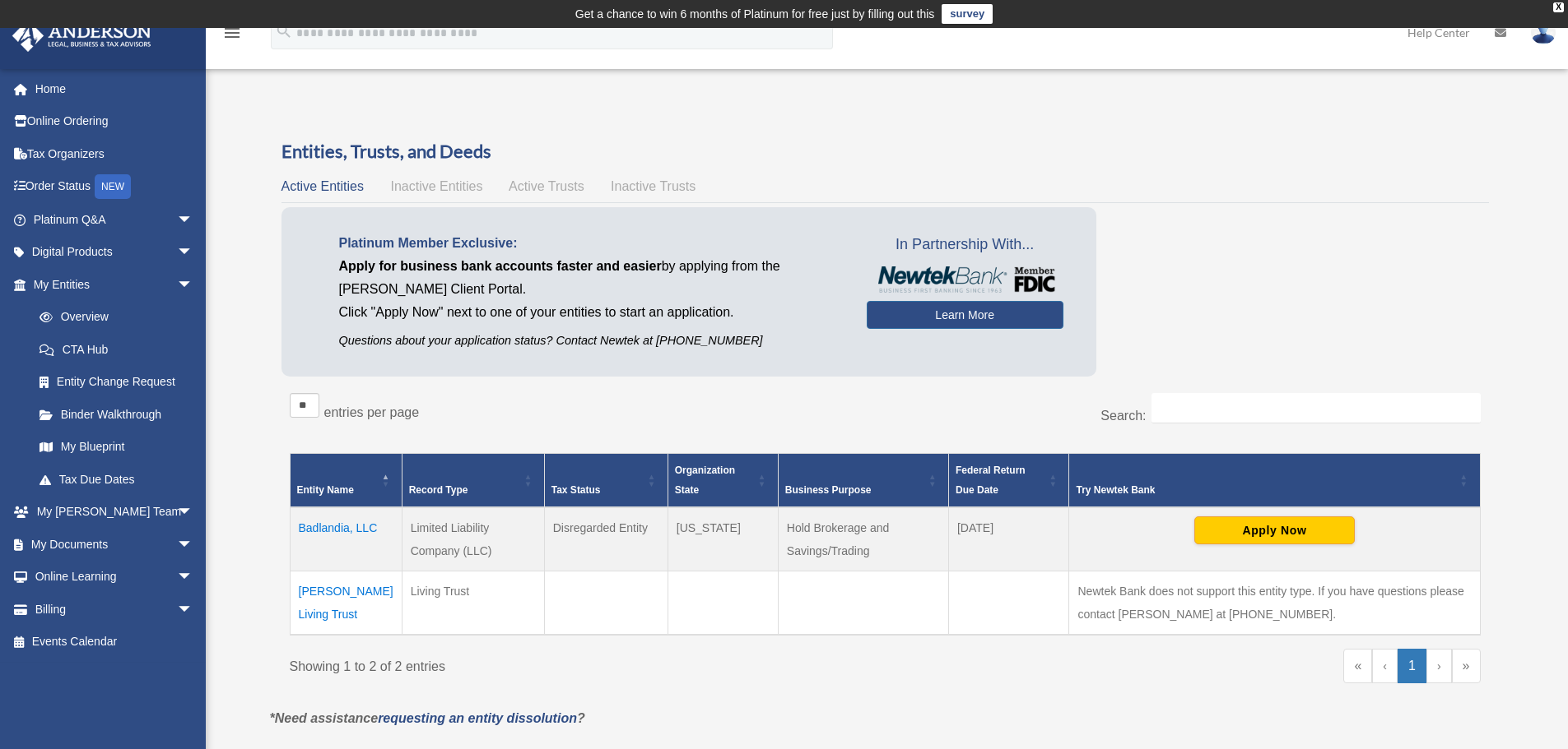
click at [108, 448] on link "My Blueprint" at bounding box center [116, 447] width 186 height 33
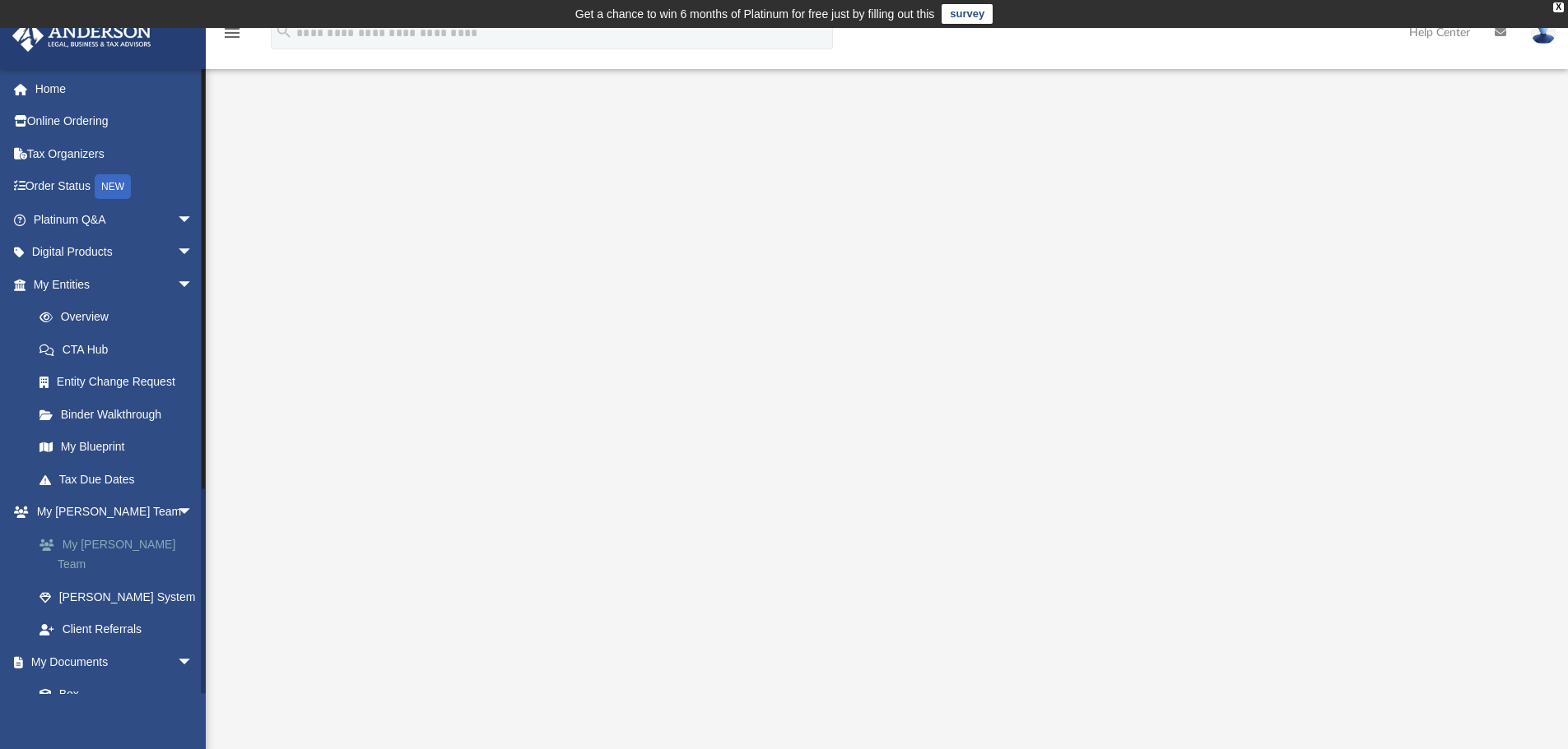
click at [104, 539] on link "My [PERSON_NAME] Team" at bounding box center [121, 554] width 195 height 52
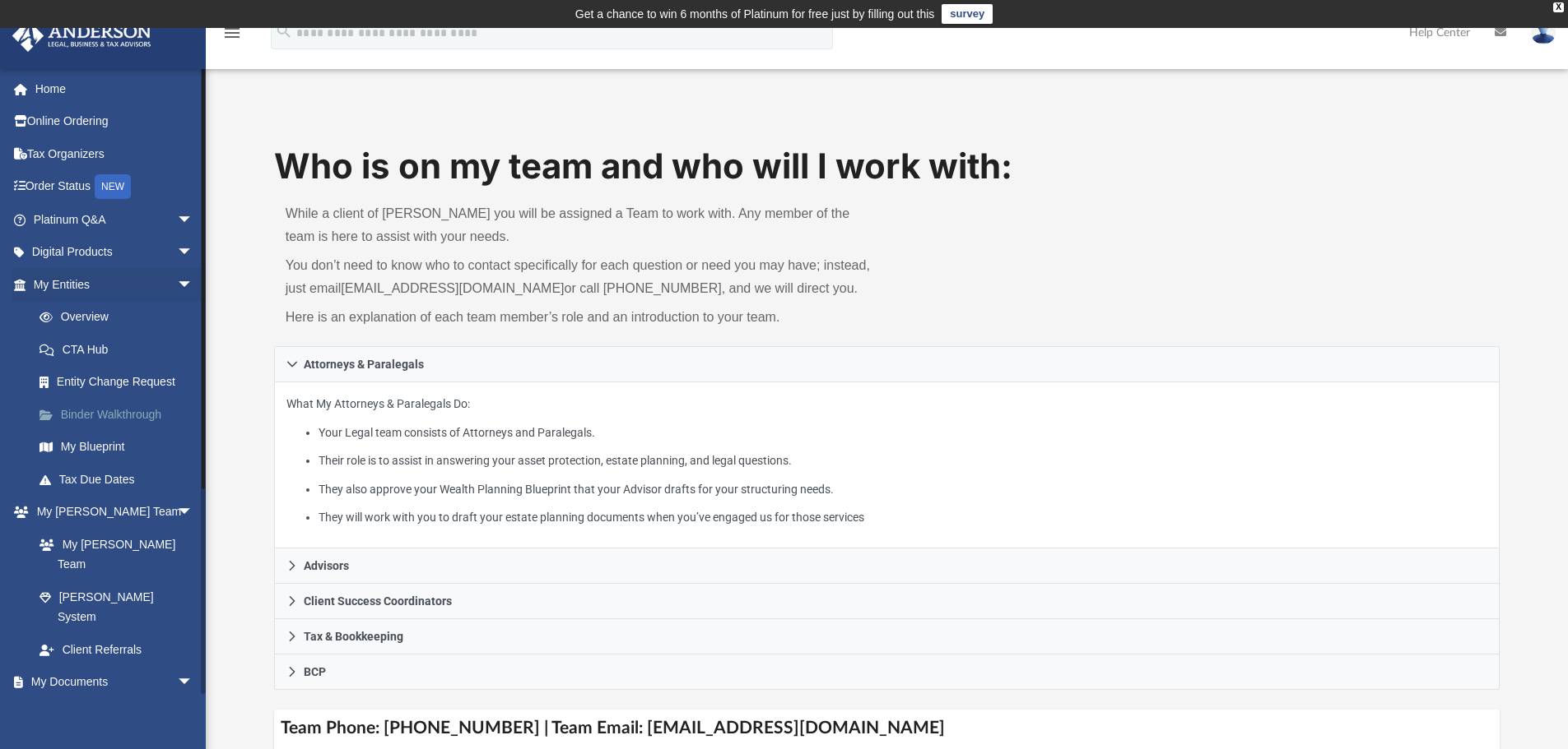
click at [111, 414] on link "Binder Walkthrough" at bounding box center [121, 414] width 195 height 33
click at [114, 312] on link "Overview" at bounding box center [121, 317] width 195 height 33
